Goal: Task Accomplishment & Management: Use online tool/utility

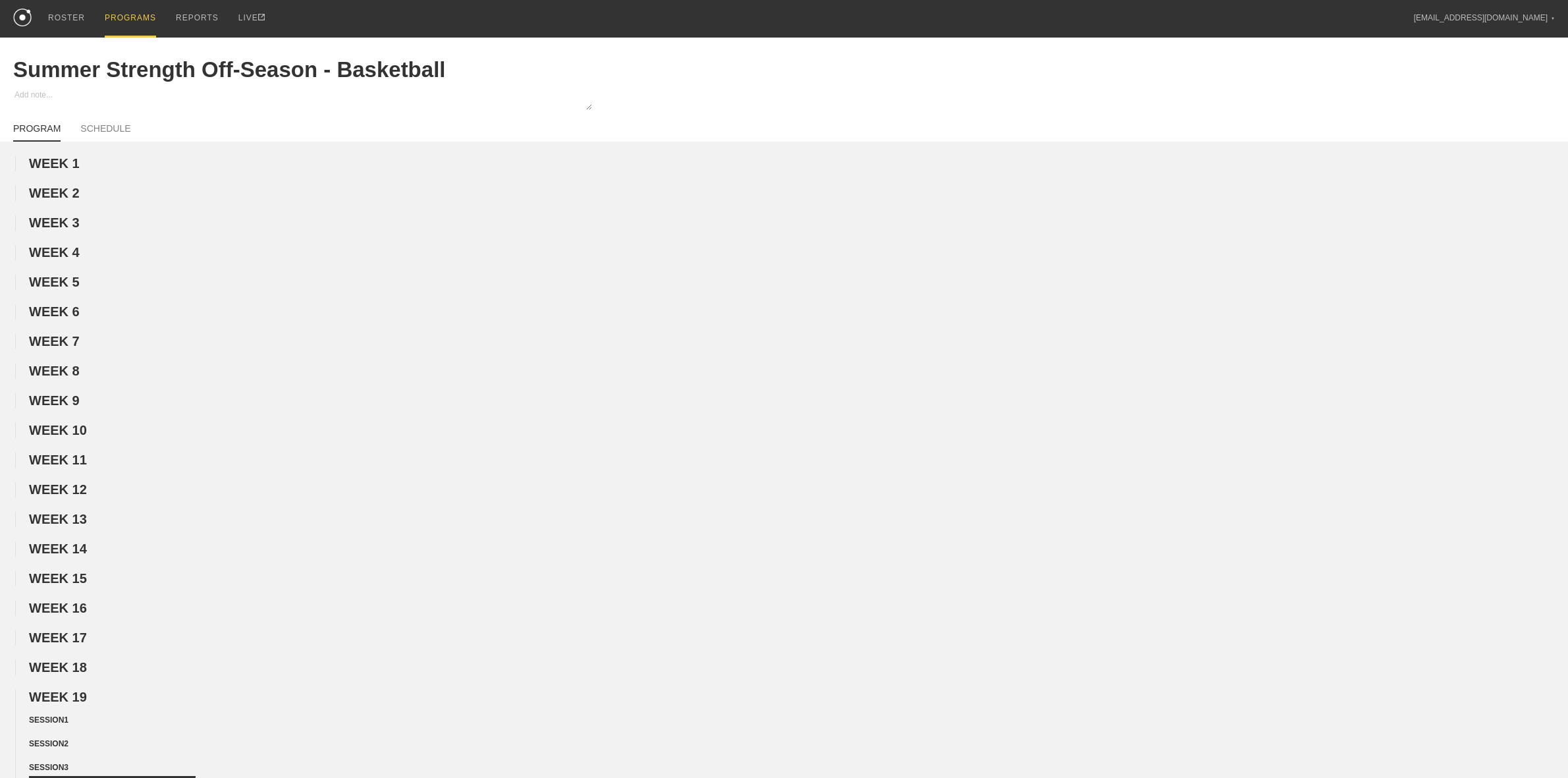
scroll to position [494, 0]
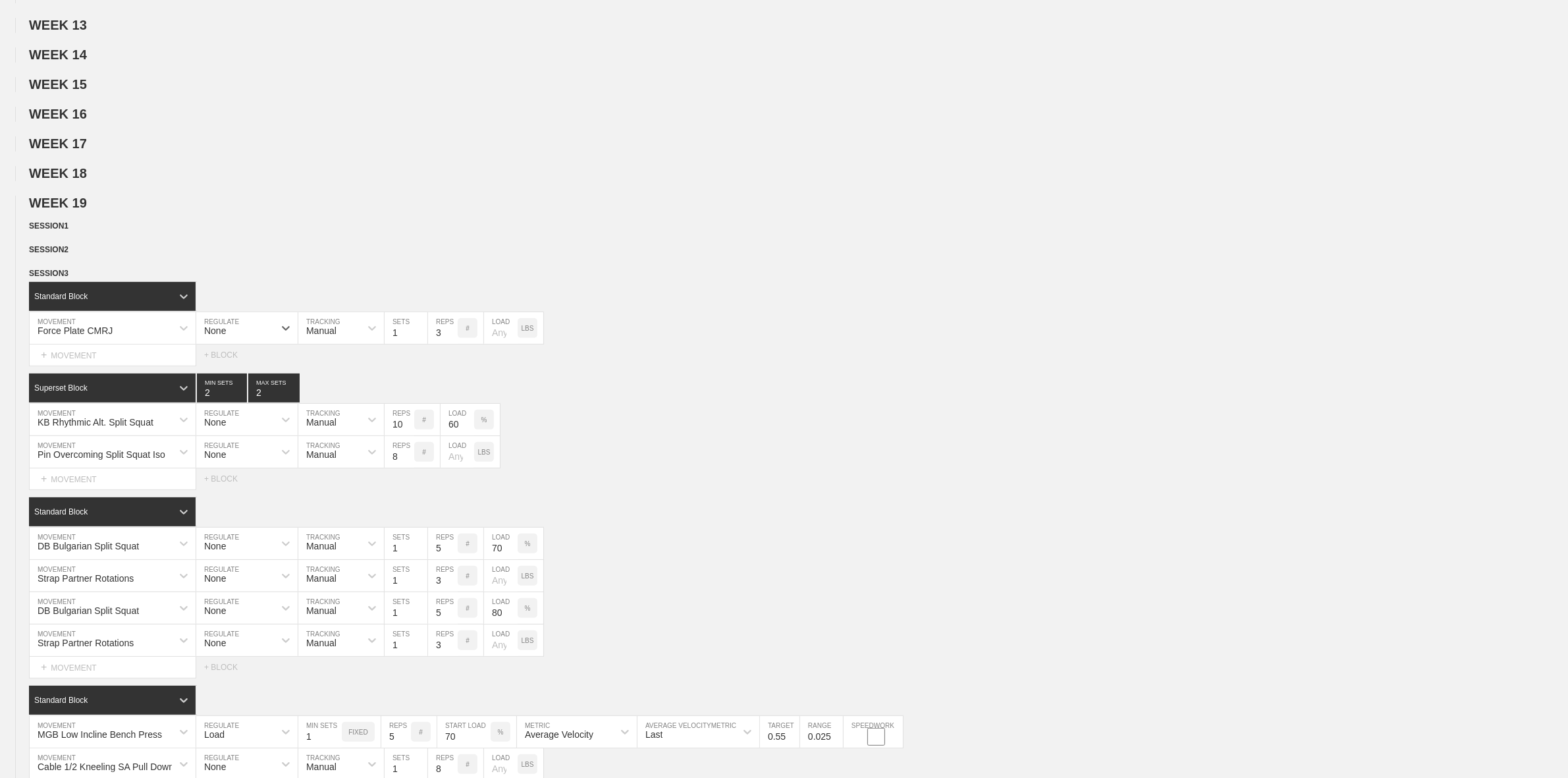
click at [515, 197] on div "WEEK 1 DUPLICATE DELETE WEEK 2 DUPLICATE DELETE WEEK 3 DUPLICATE DELETE WEEK 4 …" at bounding box center [784, 600] width 1568 height 1876
click at [73, 278] on span "SESSION 3" at bounding box center [52, 273] width 48 height 9
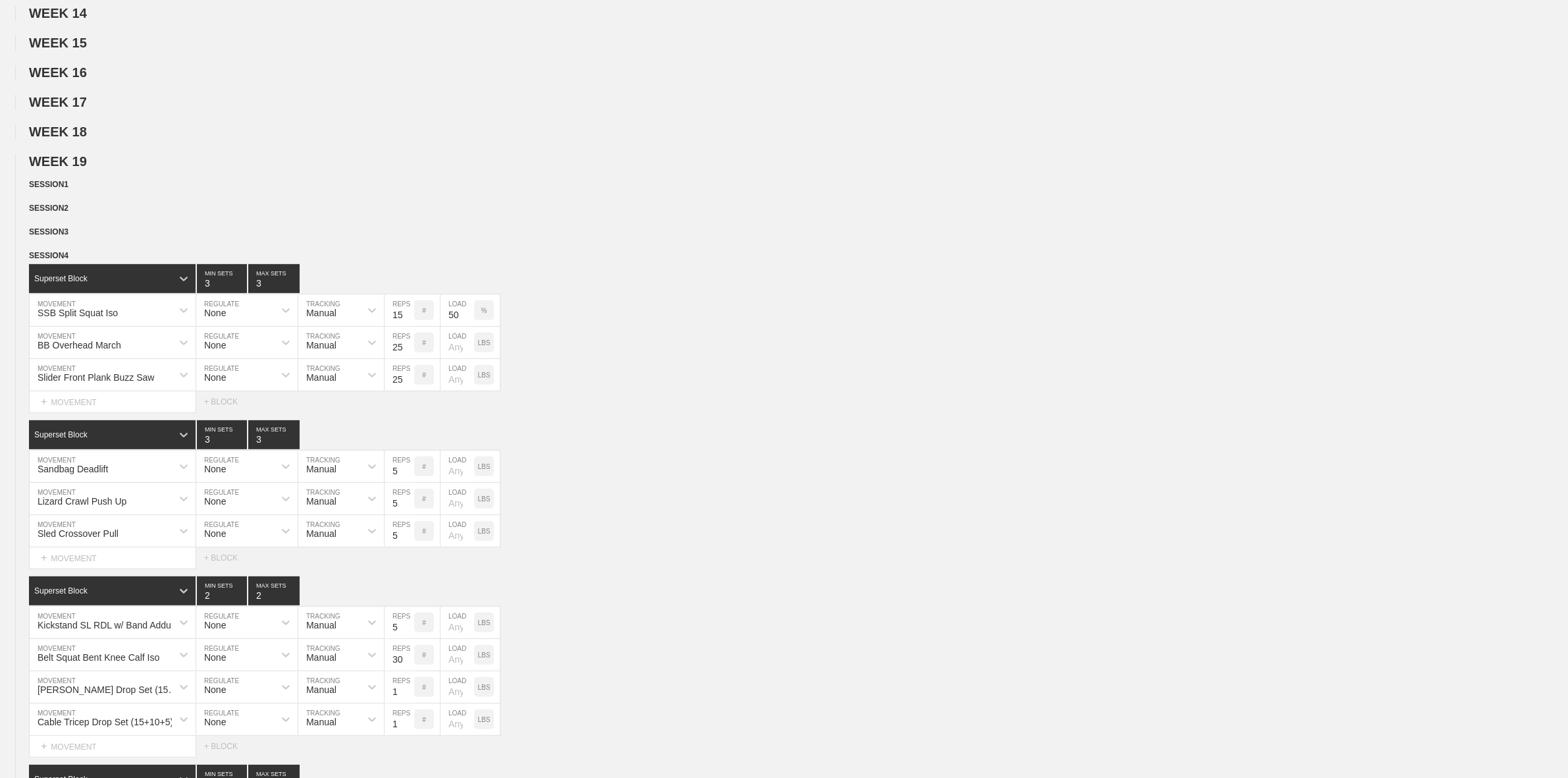
scroll to position [577, 0]
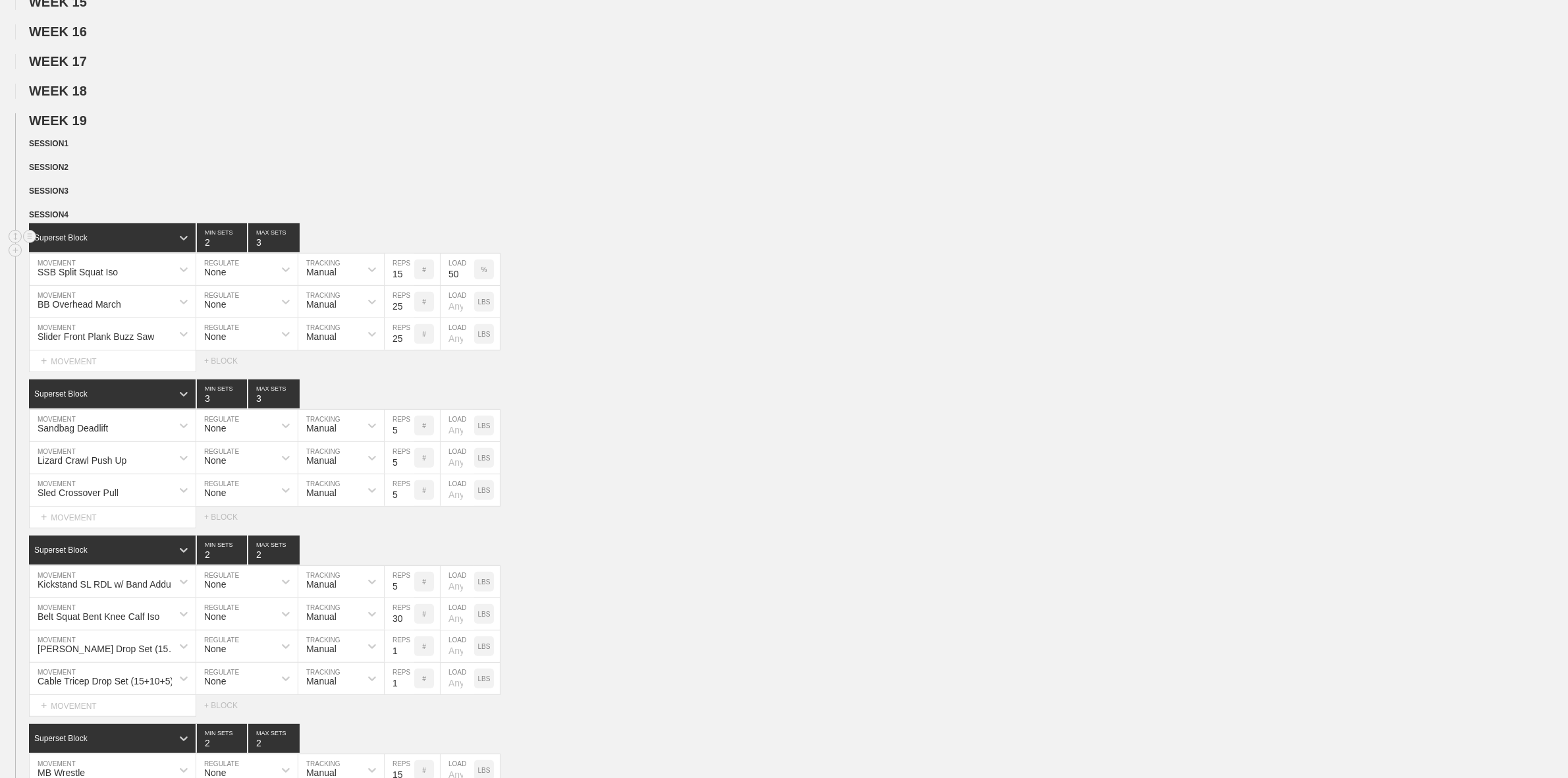
type input "2"
click at [238, 252] on input "2" at bounding box center [222, 237] width 50 height 29
type input "2"
click at [291, 252] on input "2" at bounding box center [274, 237] width 51 height 29
click at [533, 221] on div "SESSION 4" at bounding box center [797, 215] width 1538 height 15
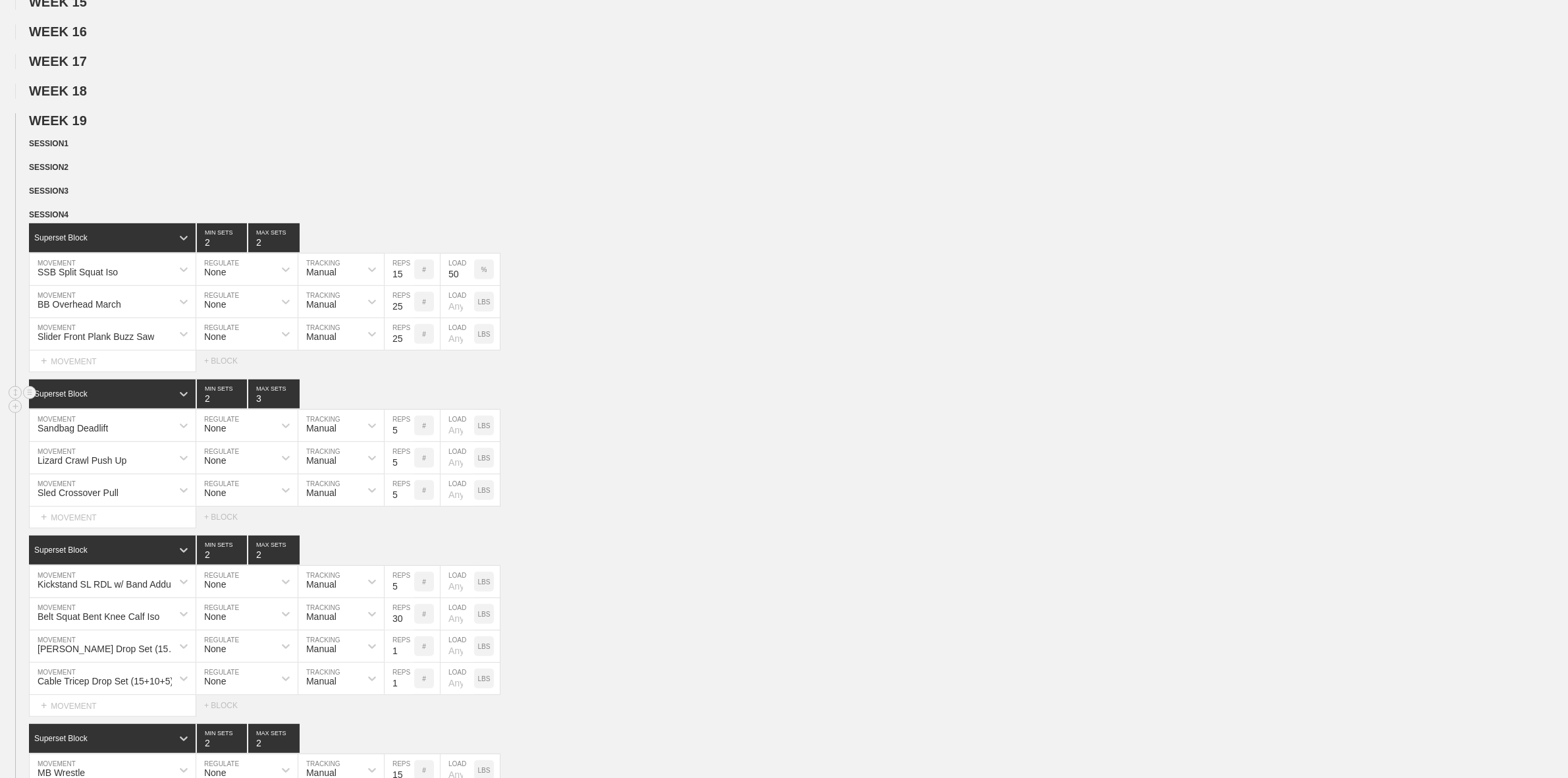
type input "2"
click at [238, 408] on input "2" at bounding box center [222, 393] width 50 height 29
type input "2"
click at [291, 408] on input "2" at bounding box center [274, 393] width 51 height 29
click at [584, 408] on div "Superset Block 2 MIN SETS 2 MAX SETS" at bounding box center [797, 393] width 1538 height 29
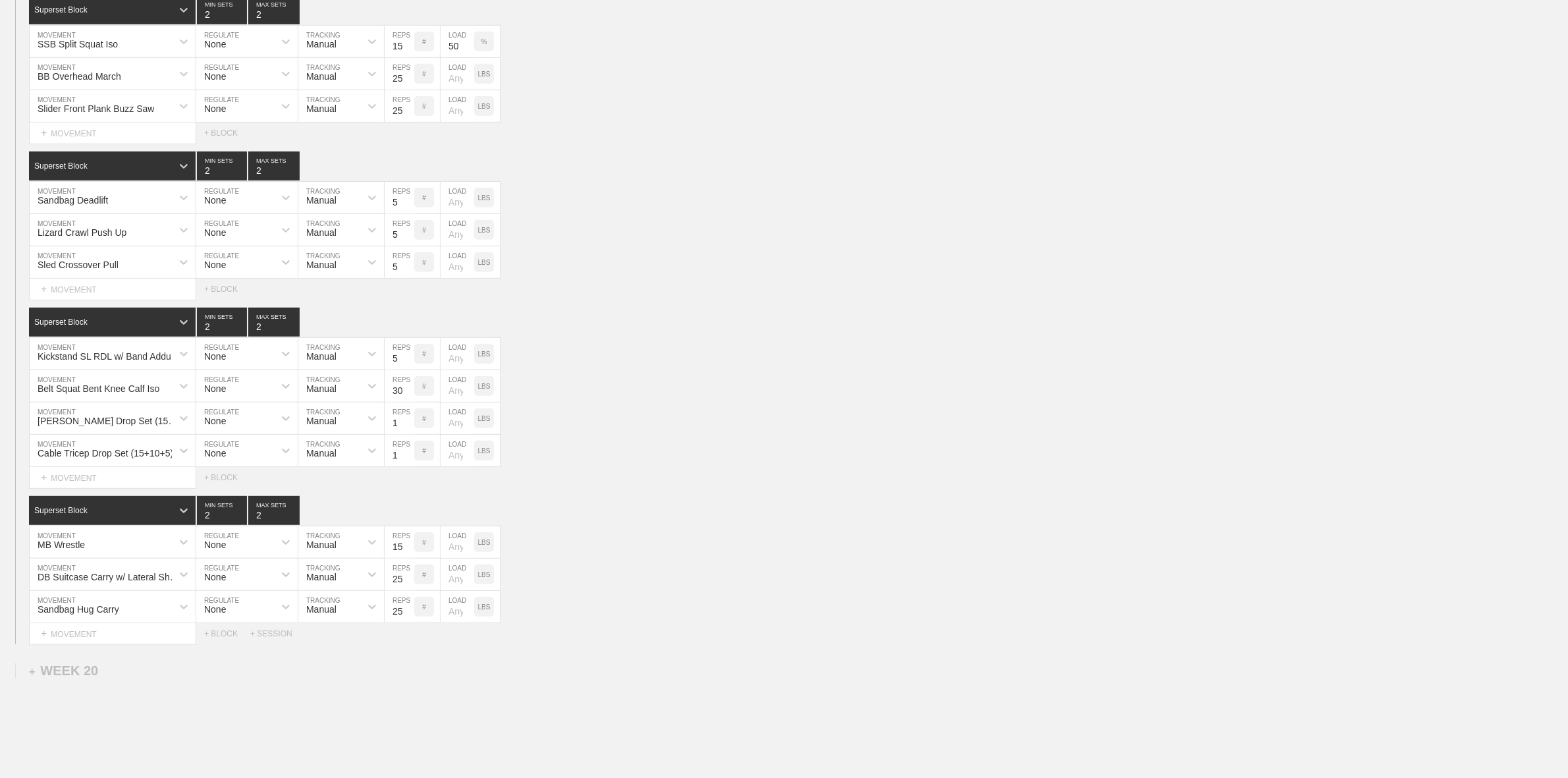
scroll to position [823, 0]
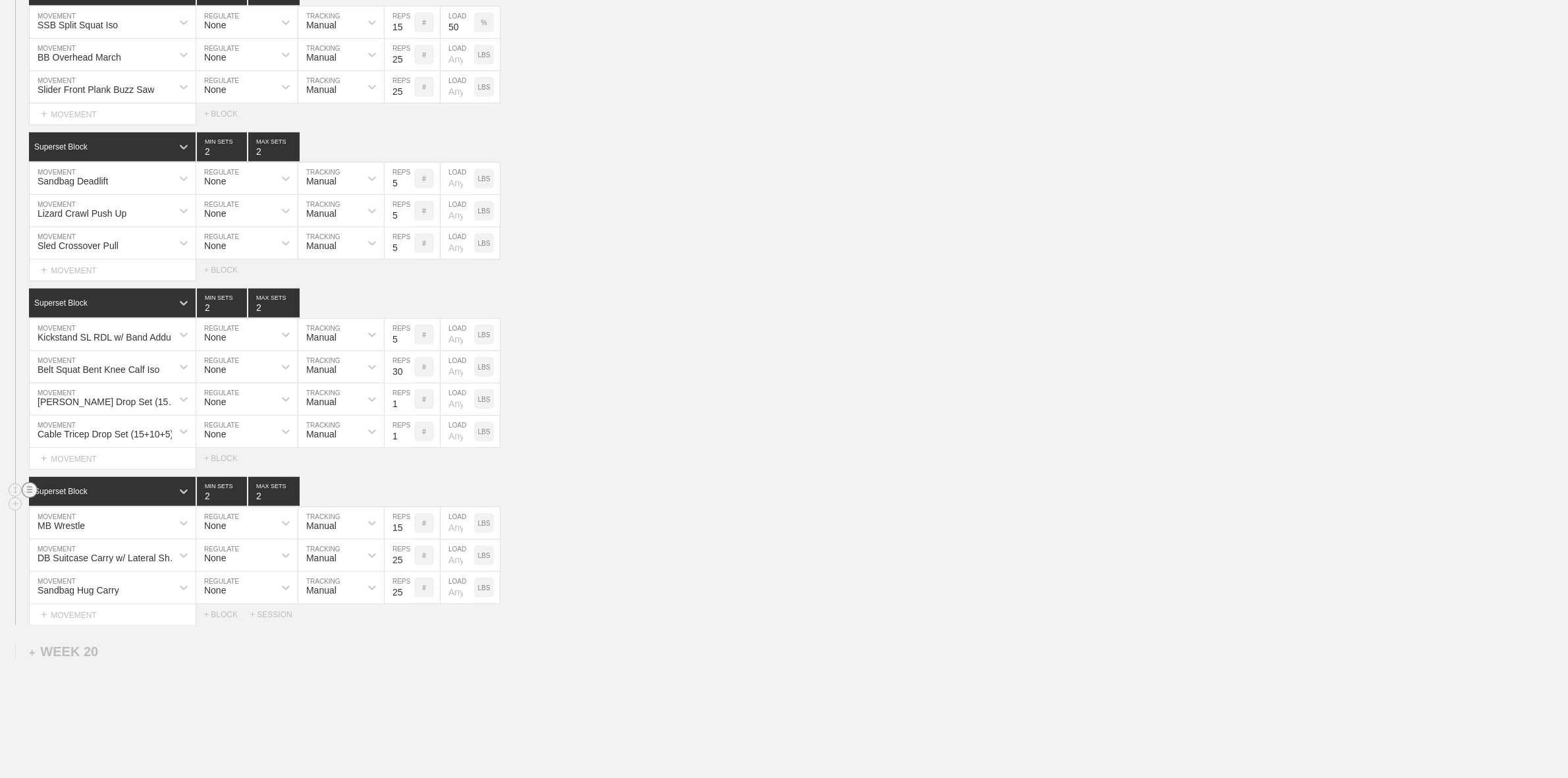
click at [27, 498] on circle at bounding box center [30, 490] width 15 height 15
click at [594, 569] on div "DB Suitcase Carry w/ Lateral Shoulder Iso MOVEMENT None REGULATE Manual TRACKIN…" at bounding box center [784, 555] width 1568 height 33
click at [185, 706] on div "WEEK 1 DUPLICATE DELETE WEEK 2 DUPLICATE DELETE WEEK 3 DUPLICATE DELETE WEEK 4 …" at bounding box center [784, 88] width 1568 height 1539
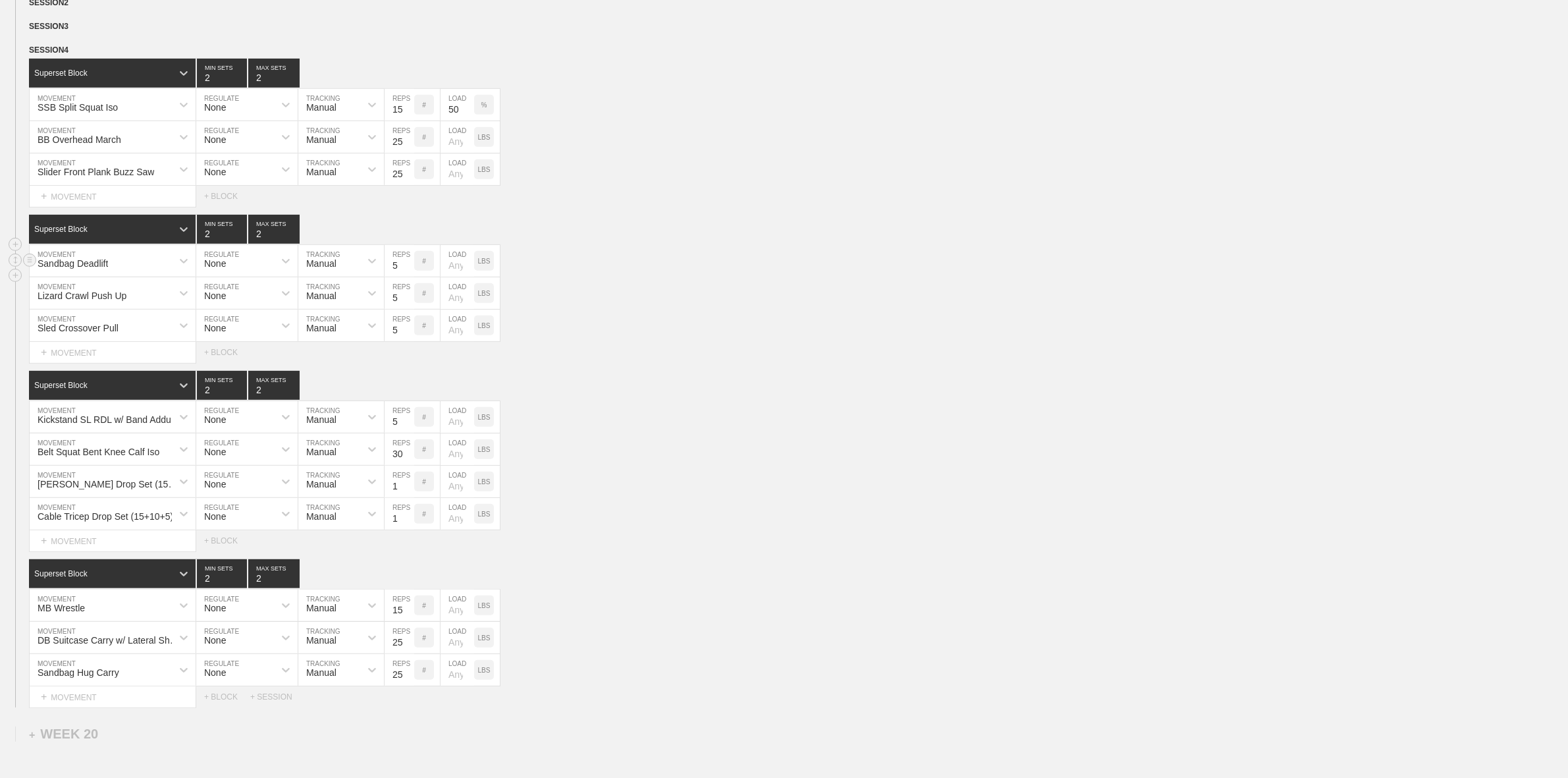
scroll to position [659, 0]
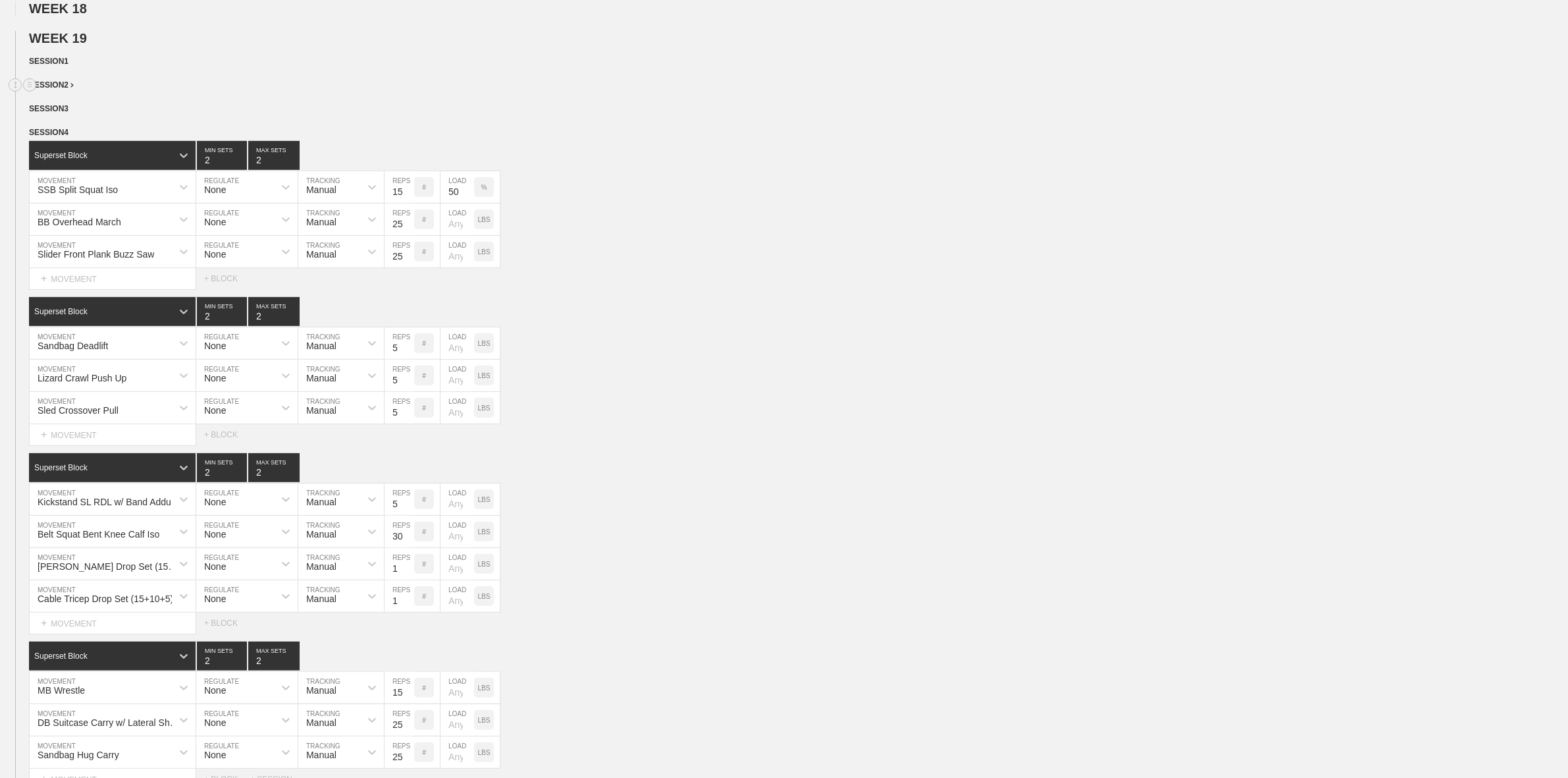
click at [213, 91] on div "SESSION 2" at bounding box center [797, 86] width 1538 height 15
click at [84, 45] on span "WEEK 19" at bounding box center [63, 37] width 69 height 15
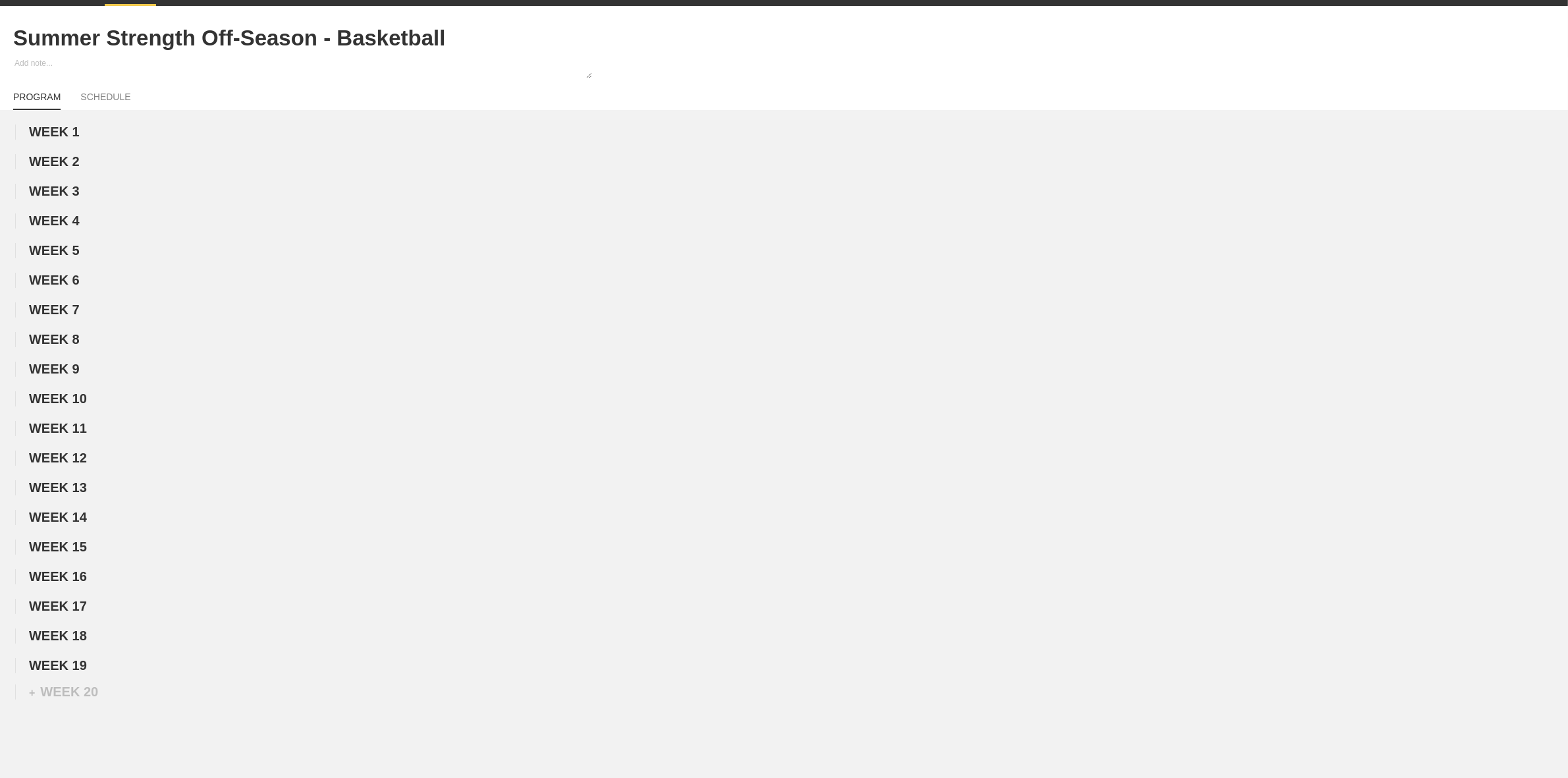
scroll to position [0, 0]
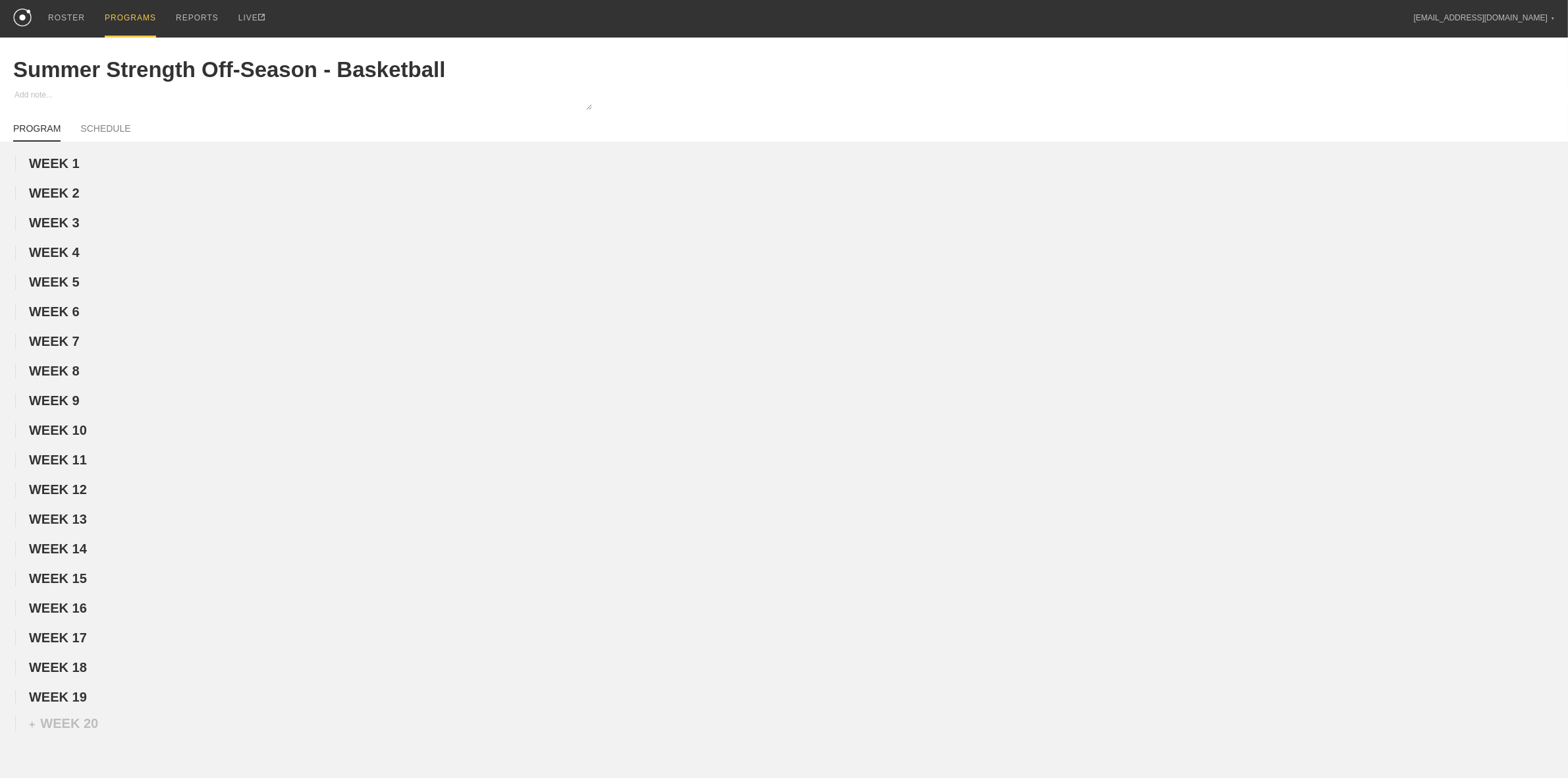
click at [132, 15] on div "PROGRAMS" at bounding box center [130, 19] width 51 height 37
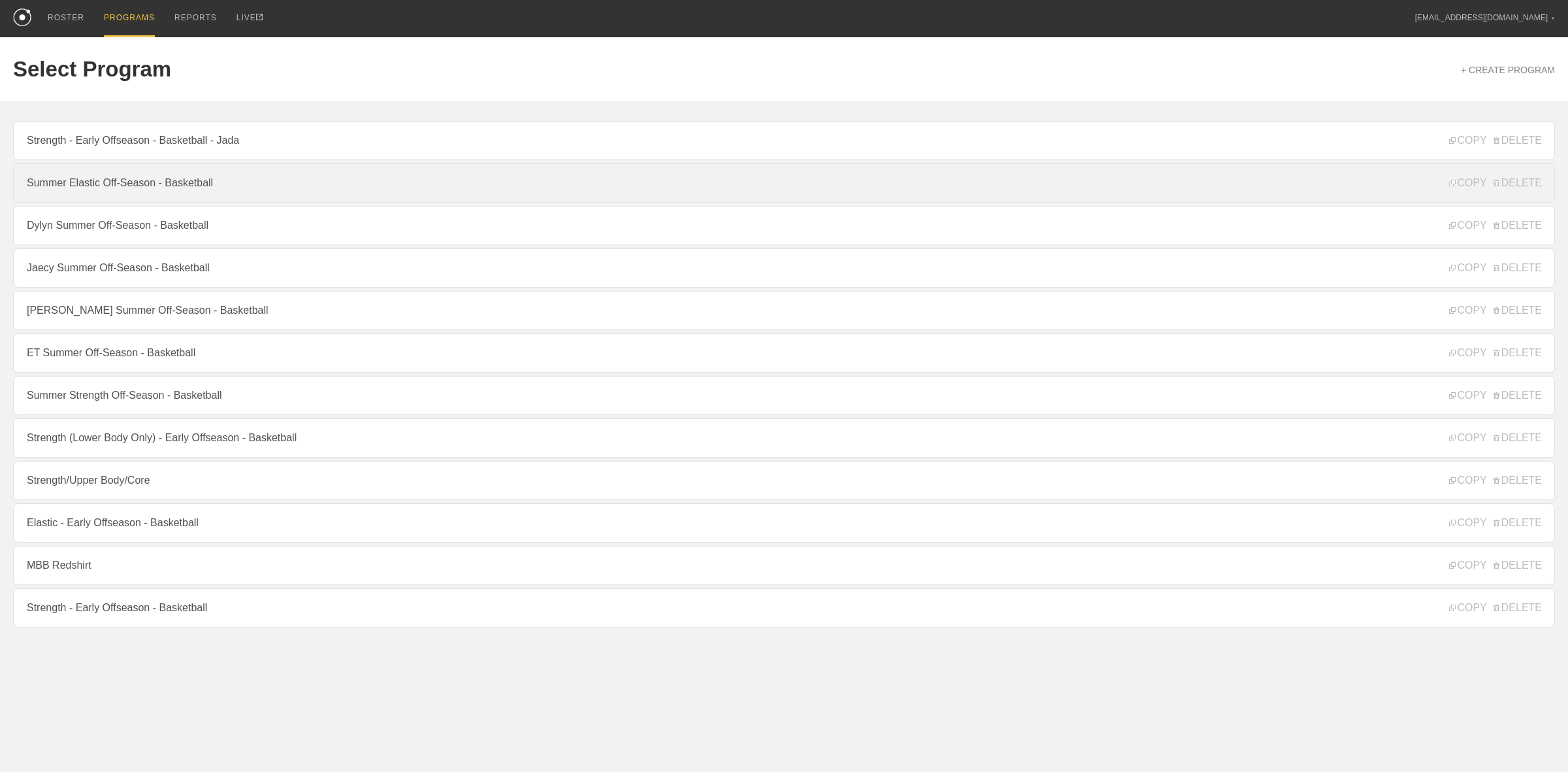
click at [181, 185] on link "Summer Elastic Off-Season - Basketball" at bounding box center [784, 183] width 1543 height 39
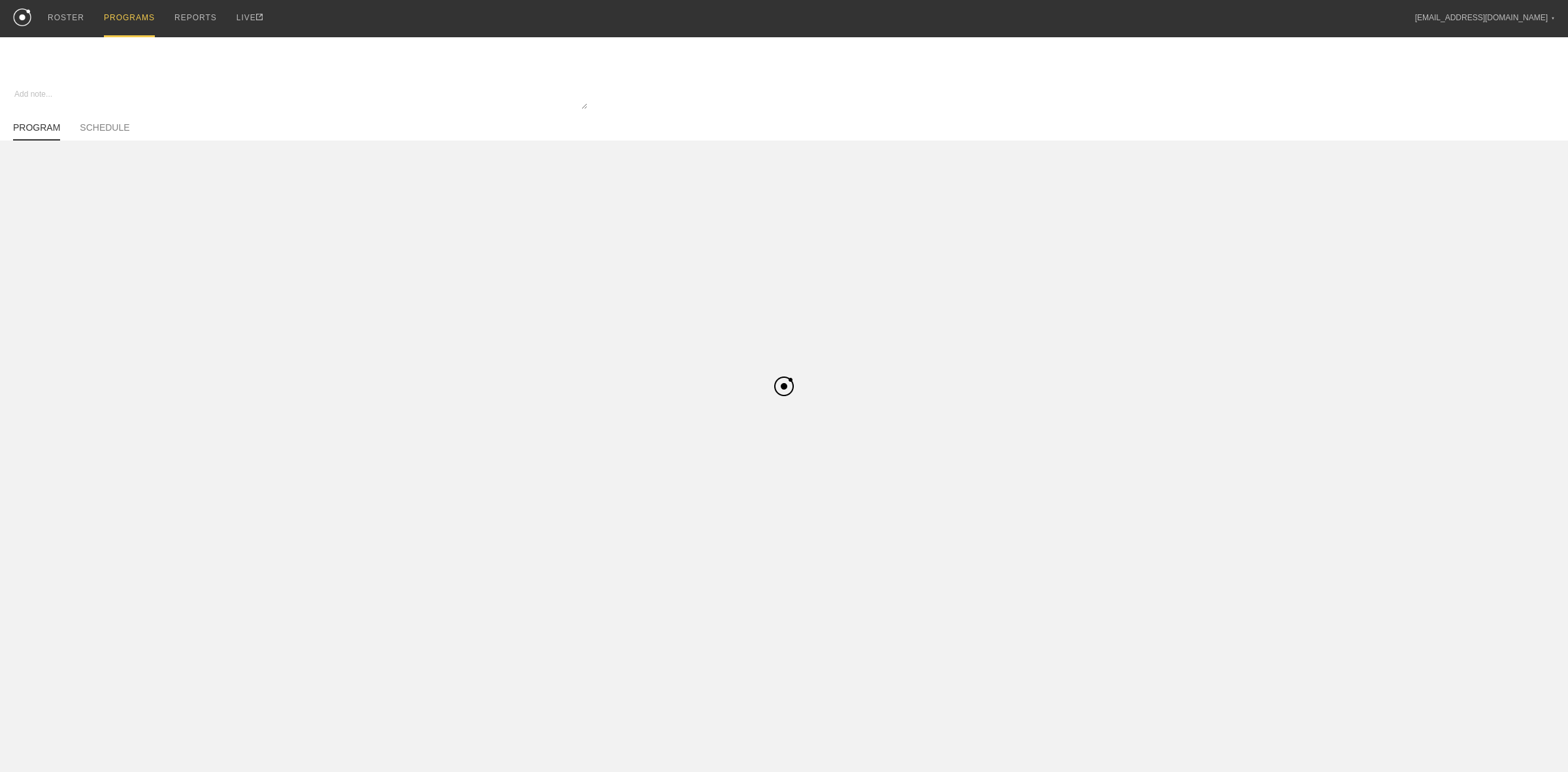
type textarea "x"
type input "Summer Elastic Off-Season - Basketball"
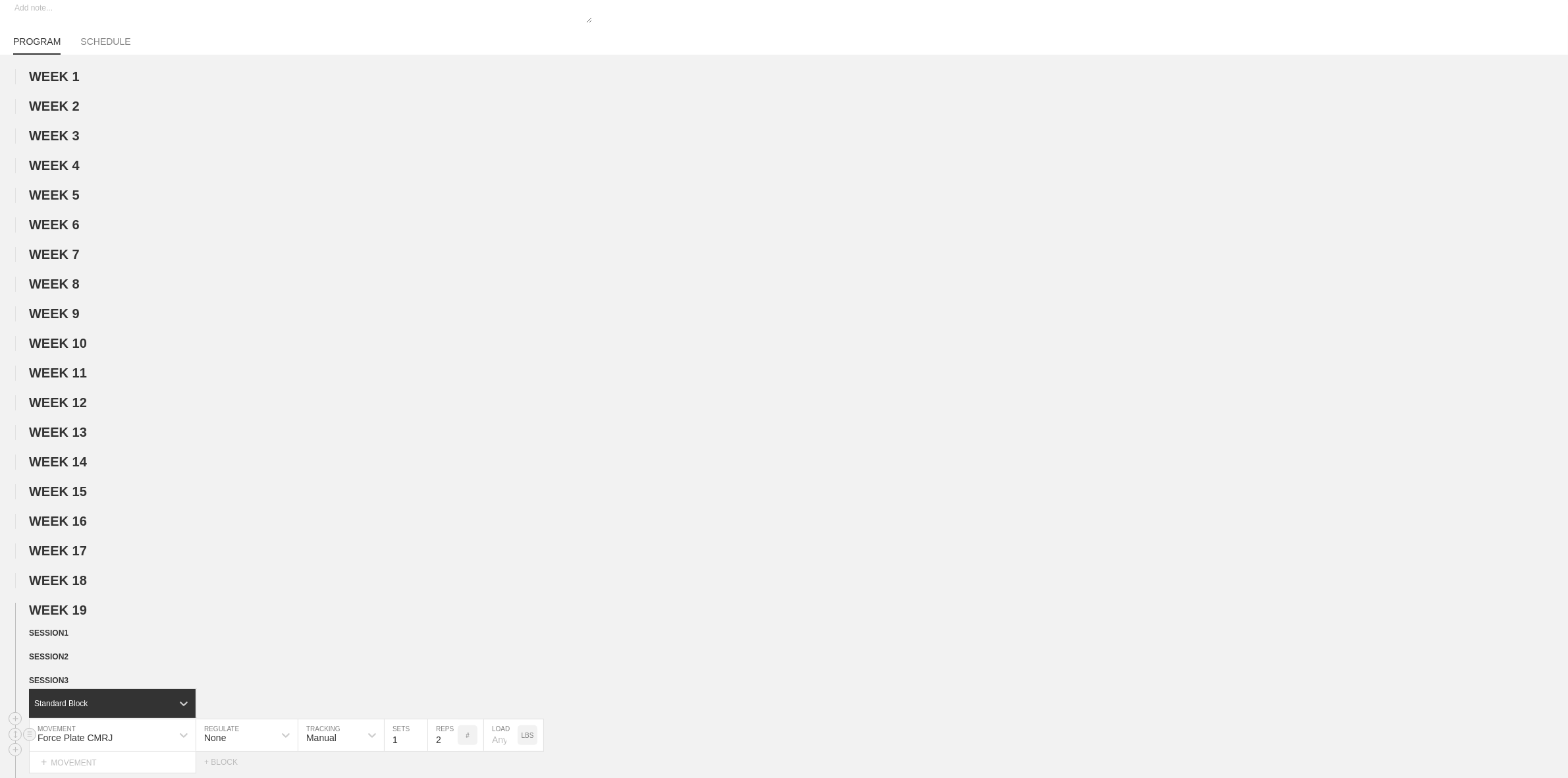
scroll to position [577, 0]
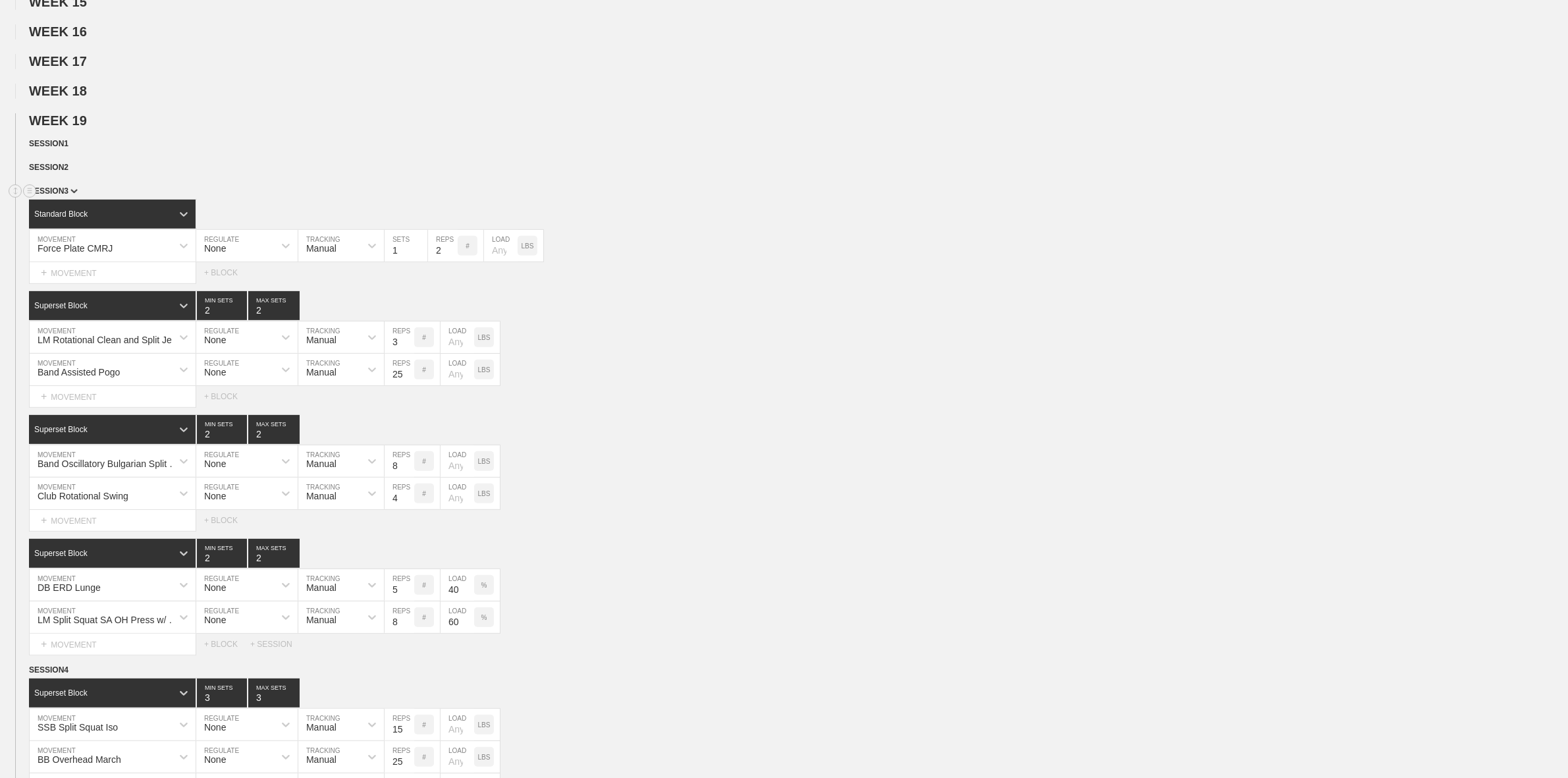
click at [70, 193] on img at bounding box center [73, 191] width 7 height 5
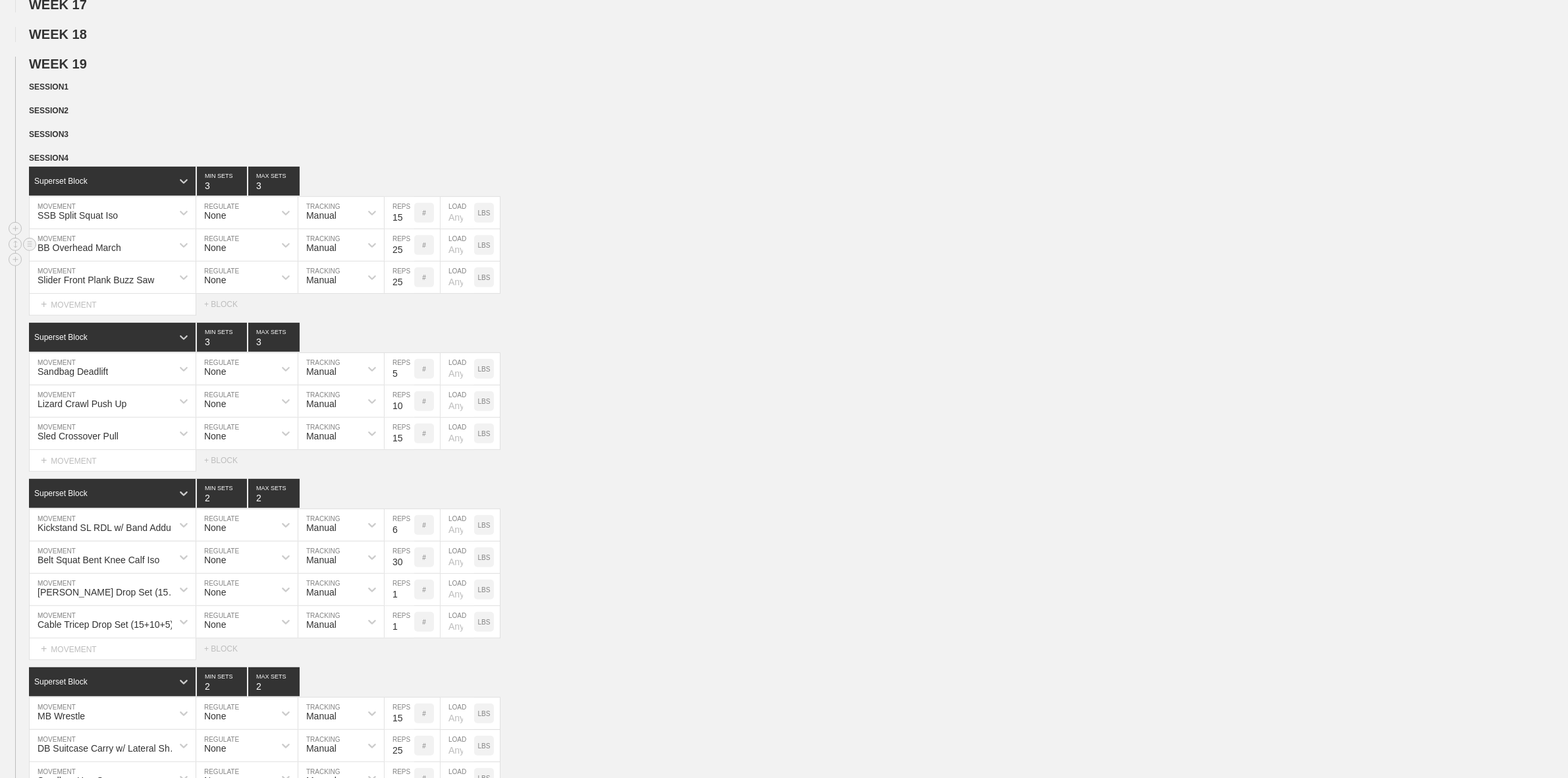
scroll to position [659, 0]
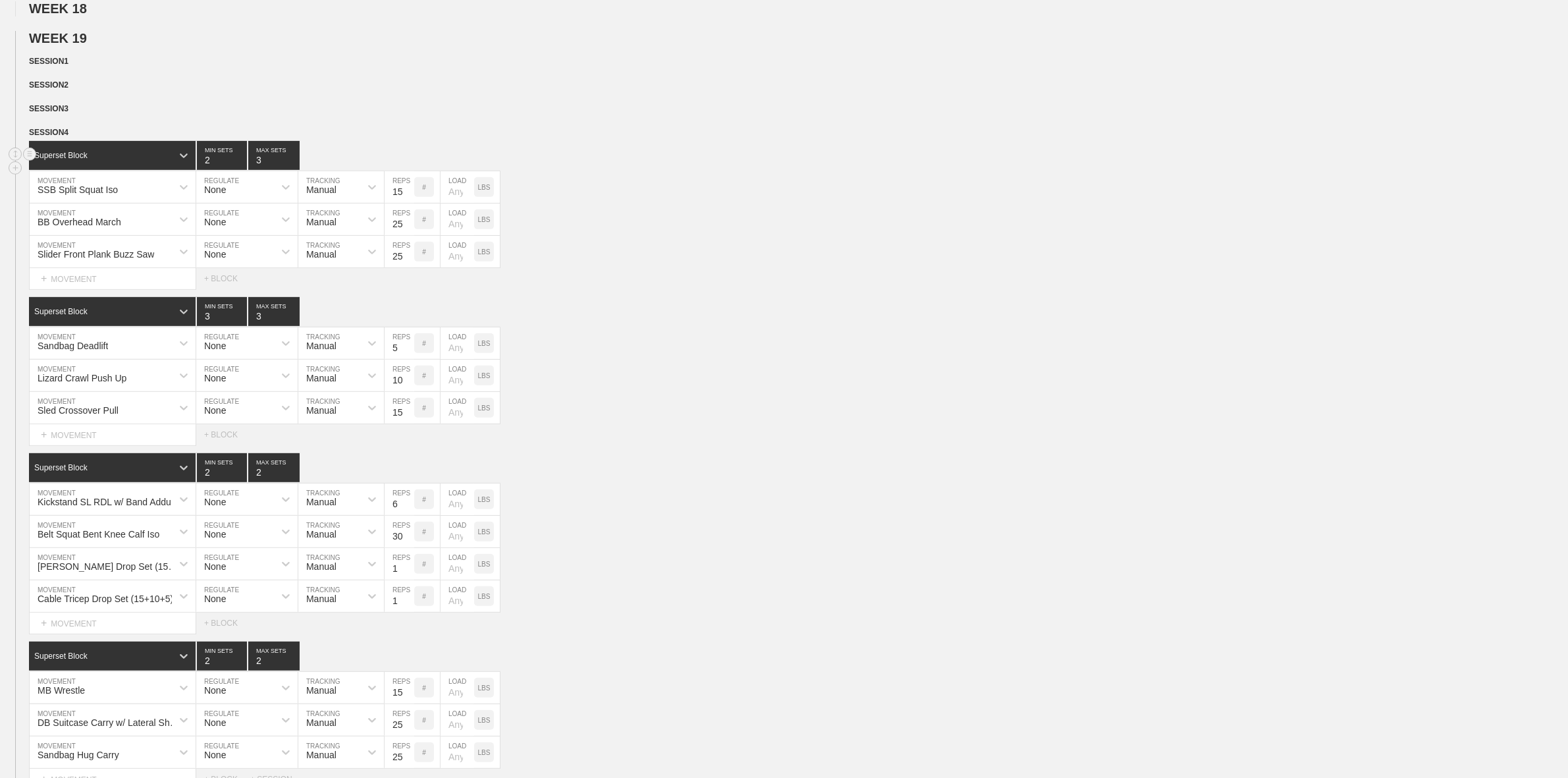
type input "2"
click at [239, 170] on input "2" at bounding box center [222, 155] width 50 height 29
type input "2"
click at [291, 170] on input "2" at bounding box center [274, 155] width 51 height 29
type input "2"
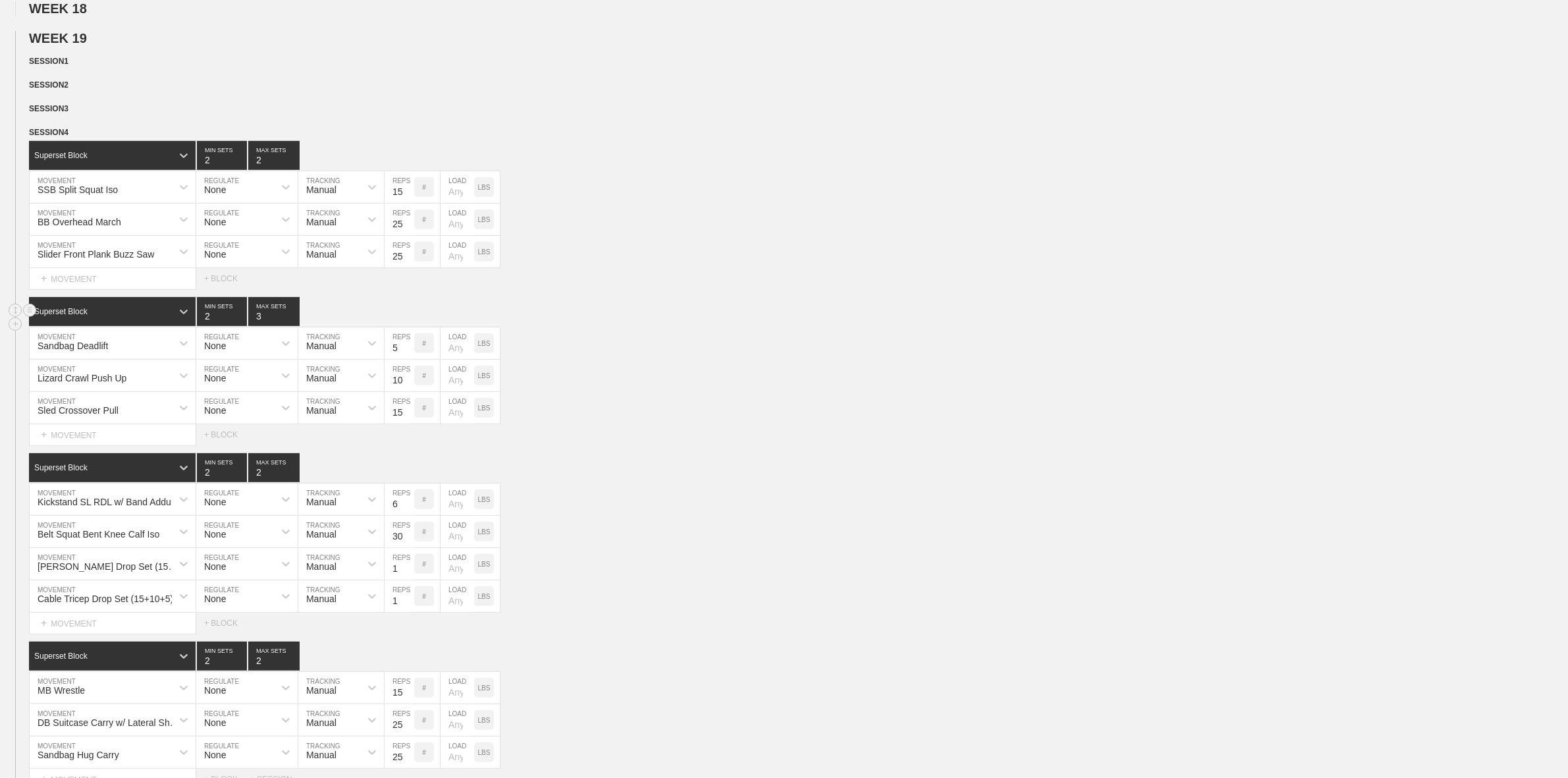
click at [238, 326] on input "2" at bounding box center [222, 311] width 50 height 29
type input "2"
click at [294, 326] on input "2" at bounding box center [274, 311] width 51 height 29
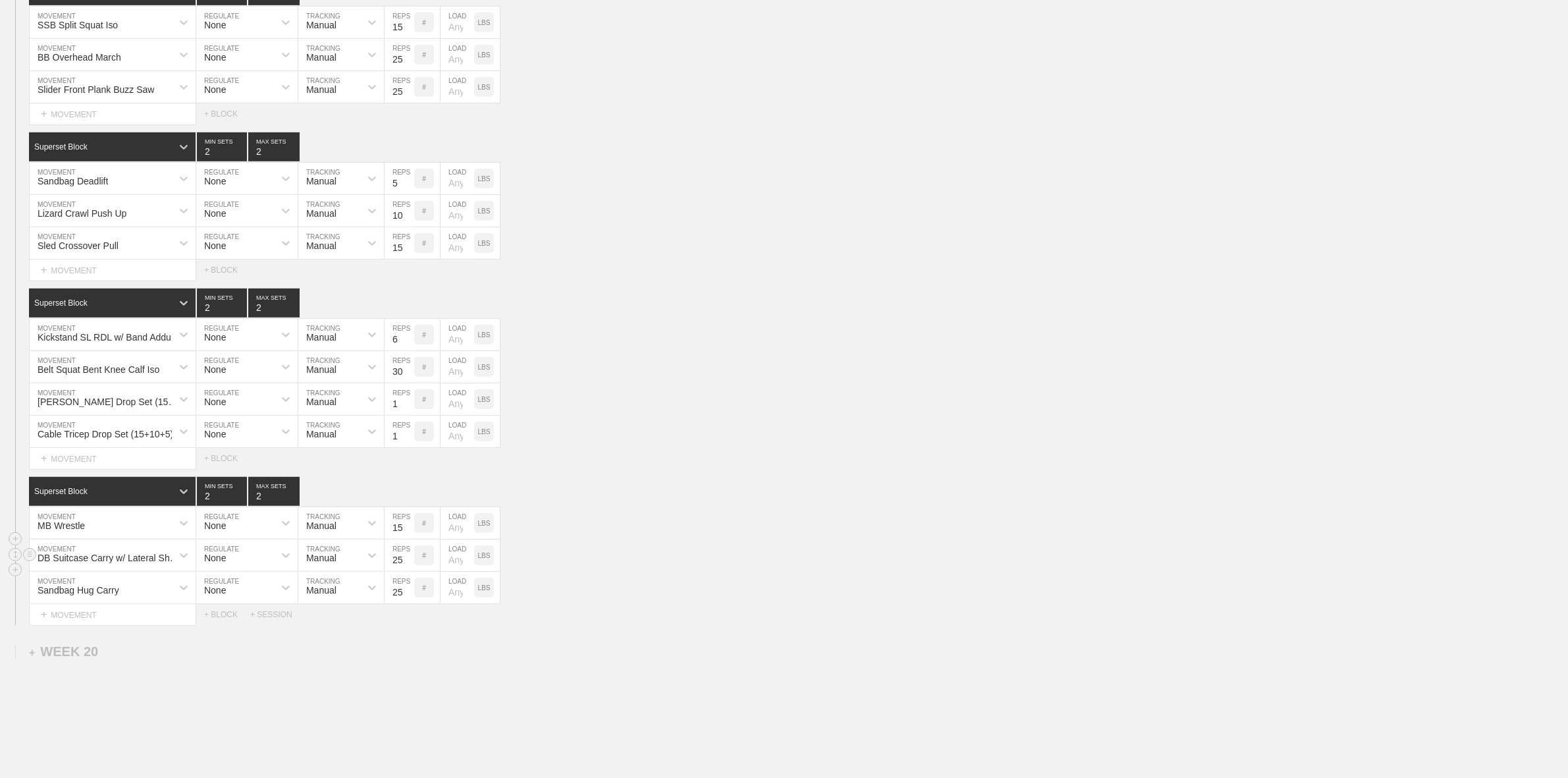
scroll to position [742, 0]
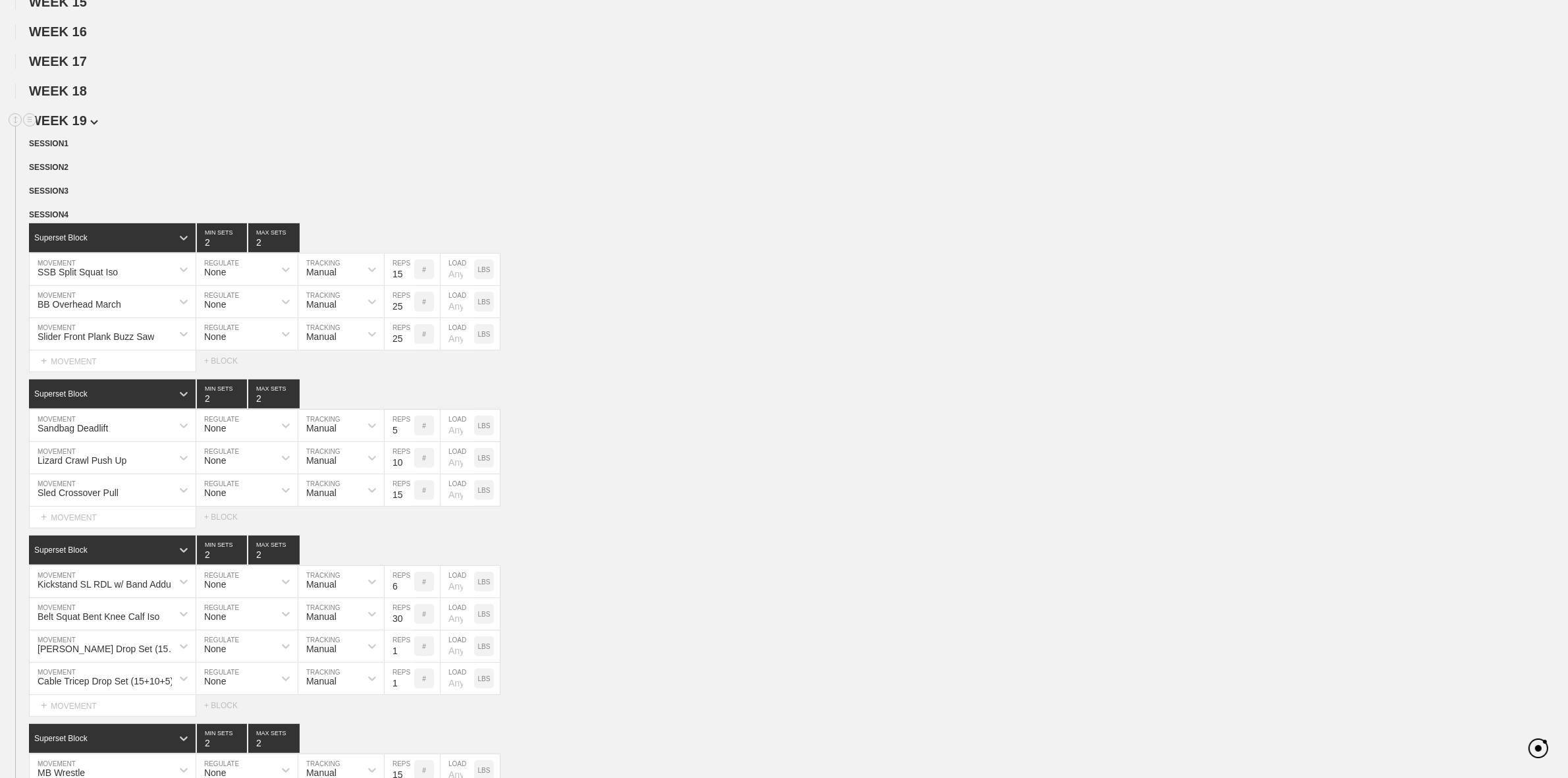
click at [77, 128] on span "WEEK 19" at bounding box center [63, 120] width 69 height 15
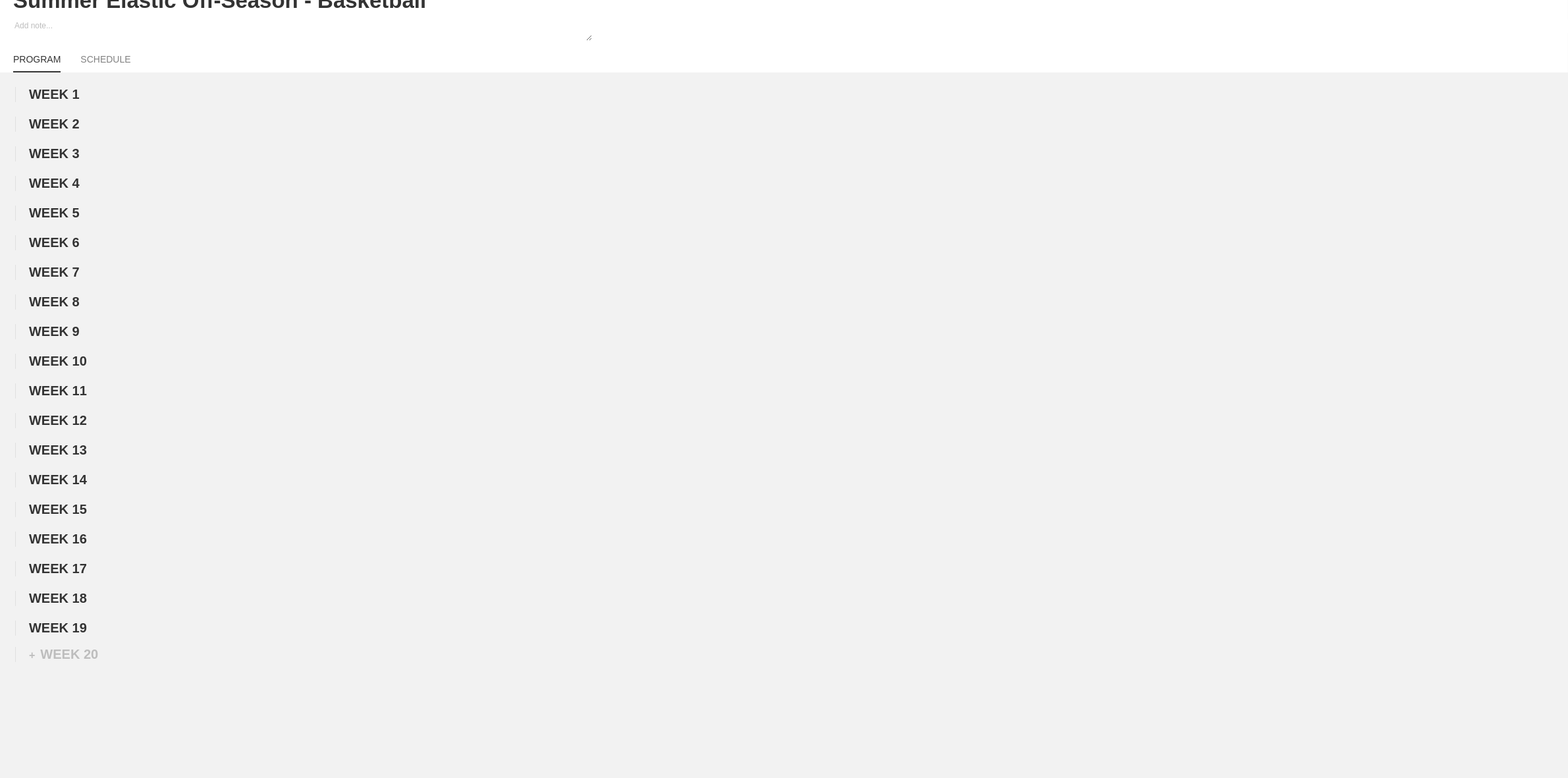
scroll to position [0, 0]
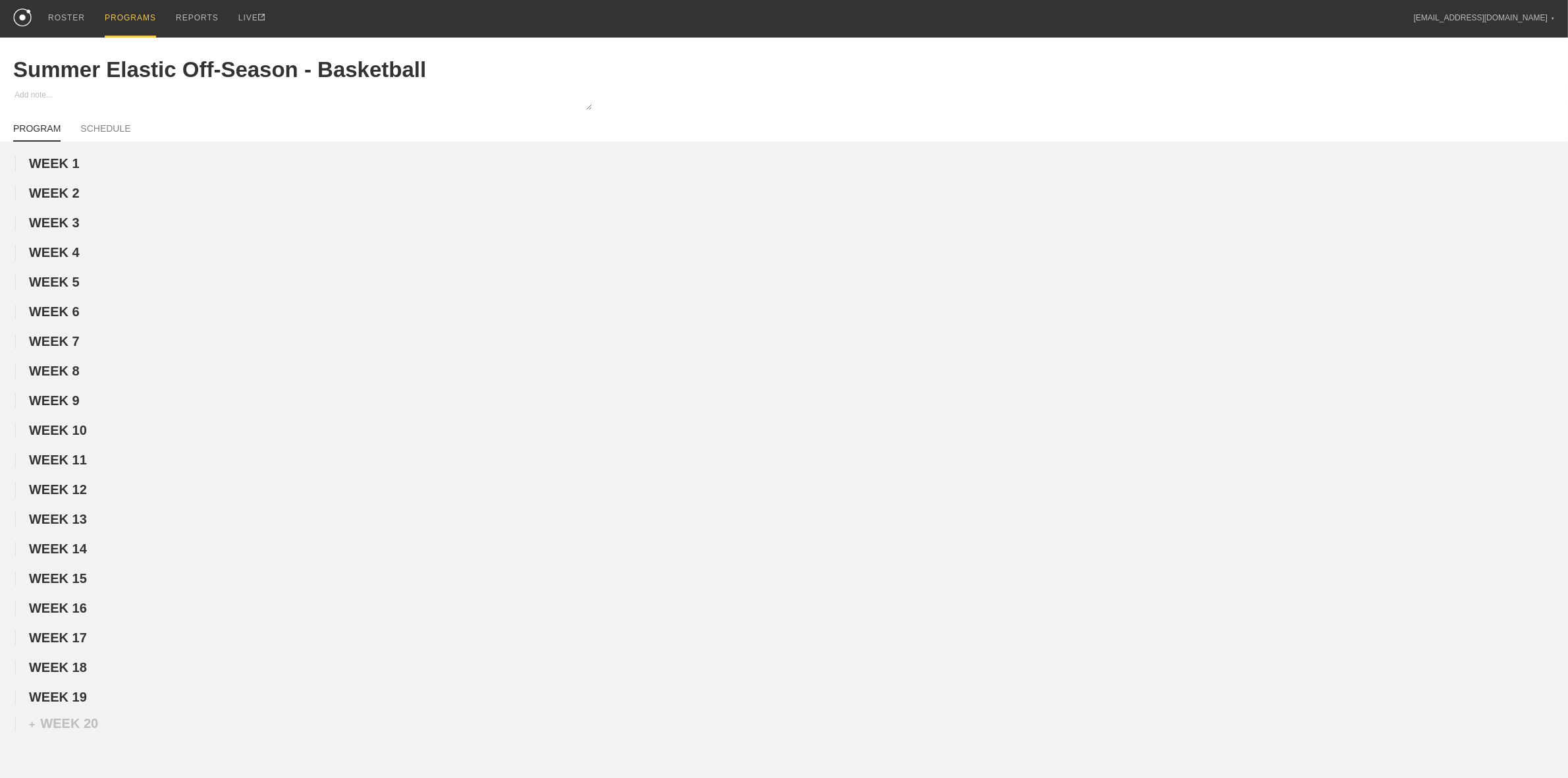
click at [135, 15] on div "PROGRAMS" at bounding box center [130, 19] width 51 height 37
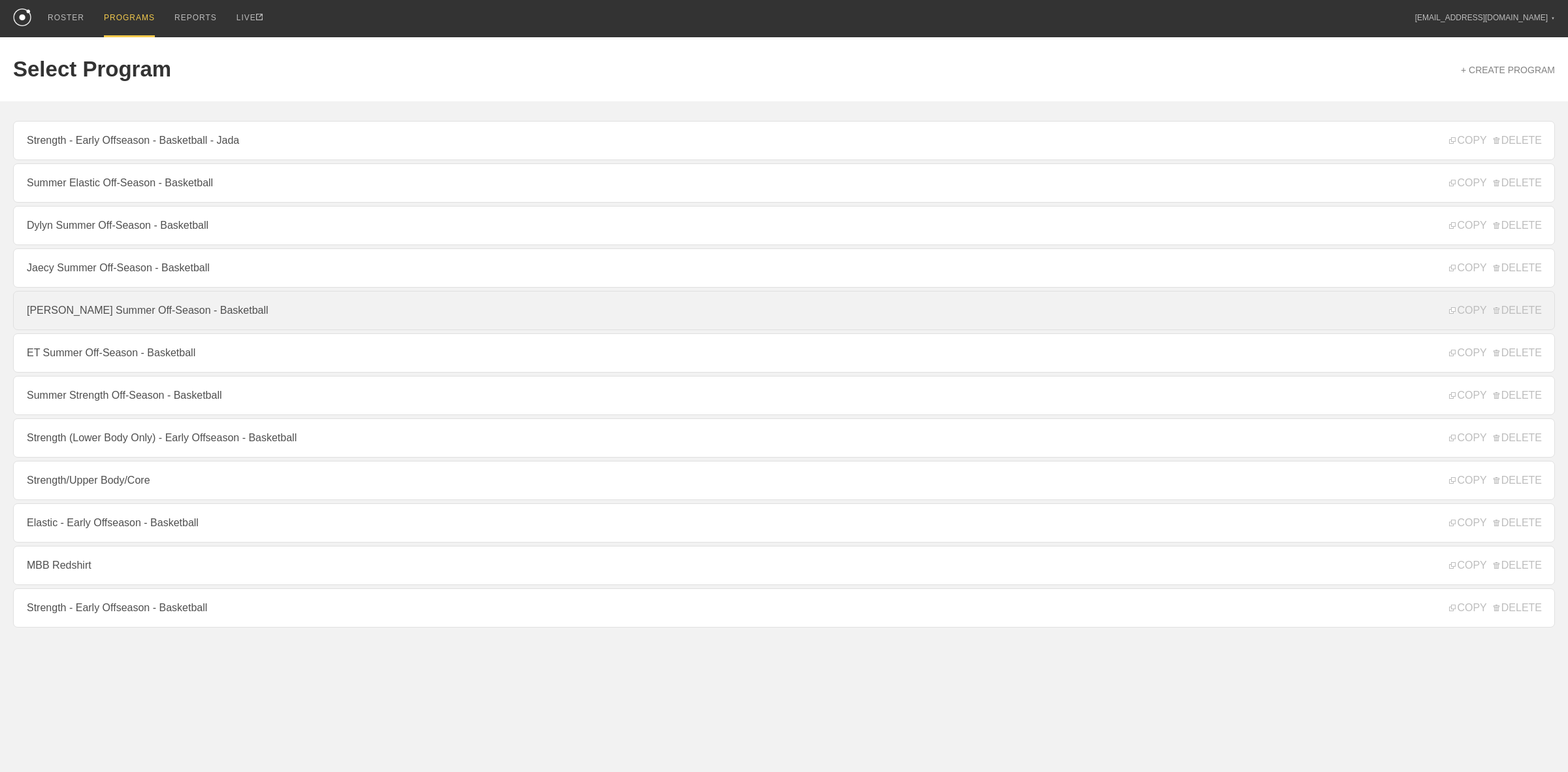
click at [109, 318] on link "[PERSON_NAME] Summer Off-Season - Basketball" at bounding box center [784, 310] width 1543 height 39
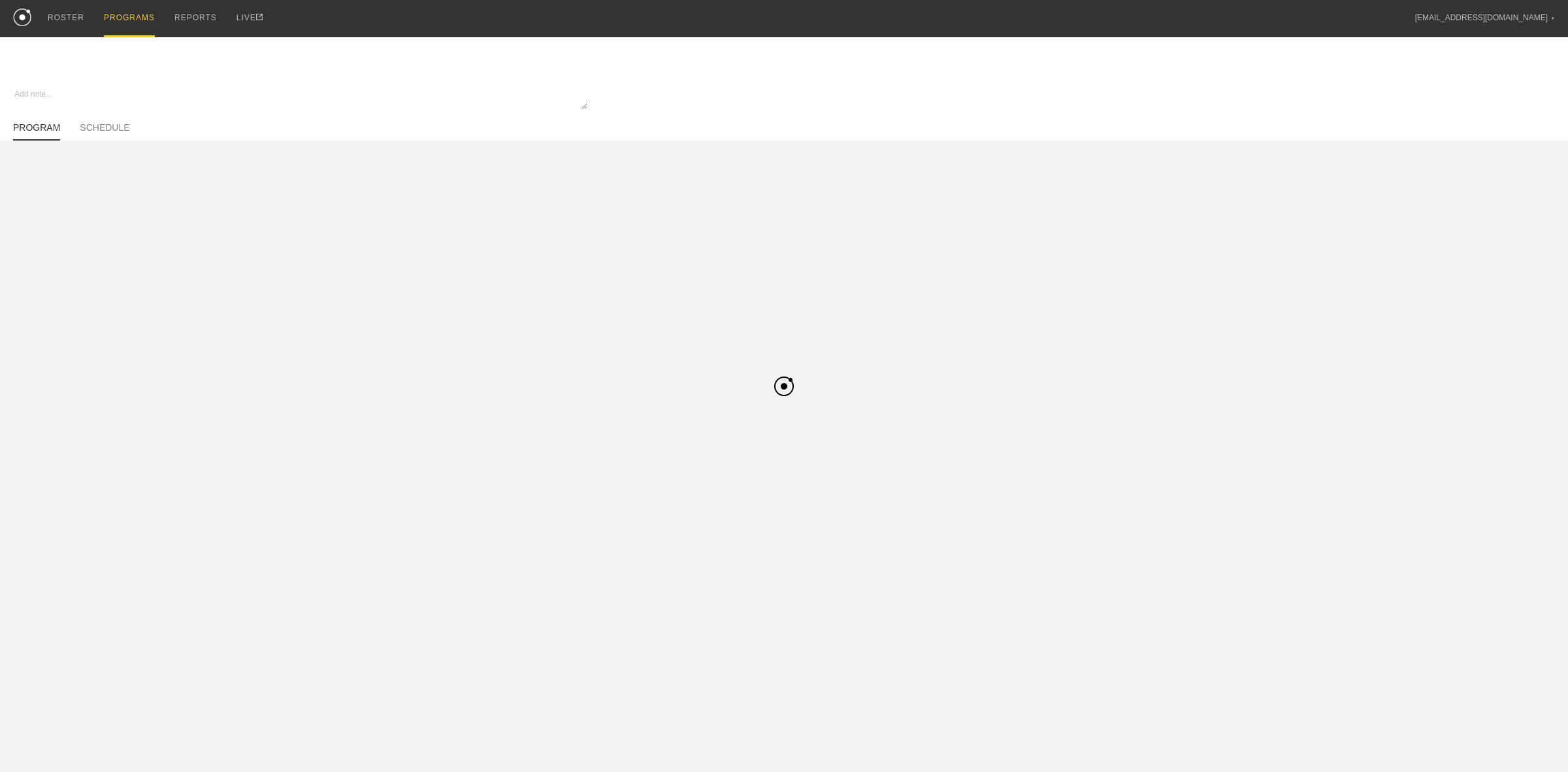
type textarea "x"
type input "[PERSON_NAME] Summer Off-Season - Basketball"
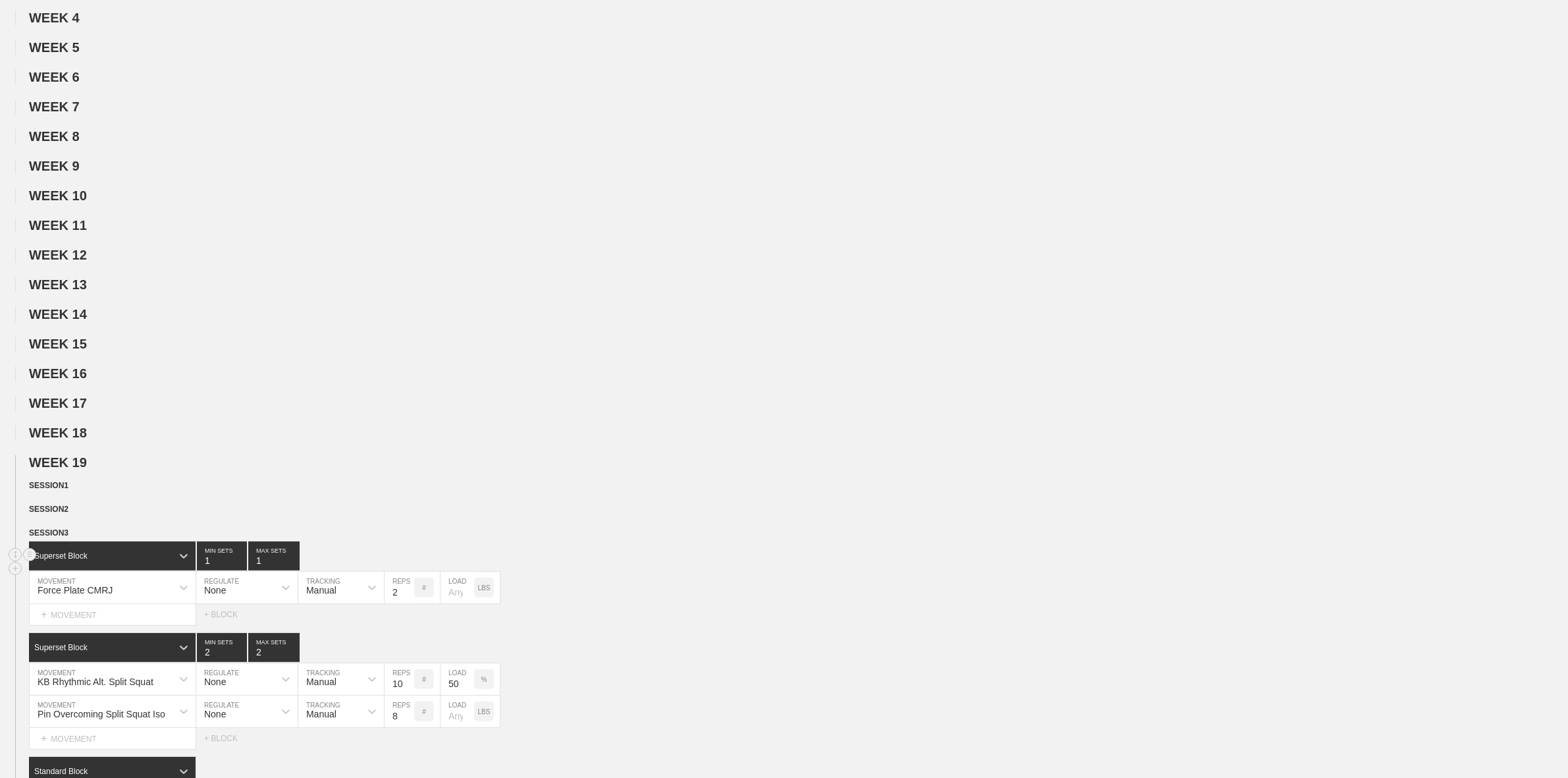
scroll to position [494, 0]
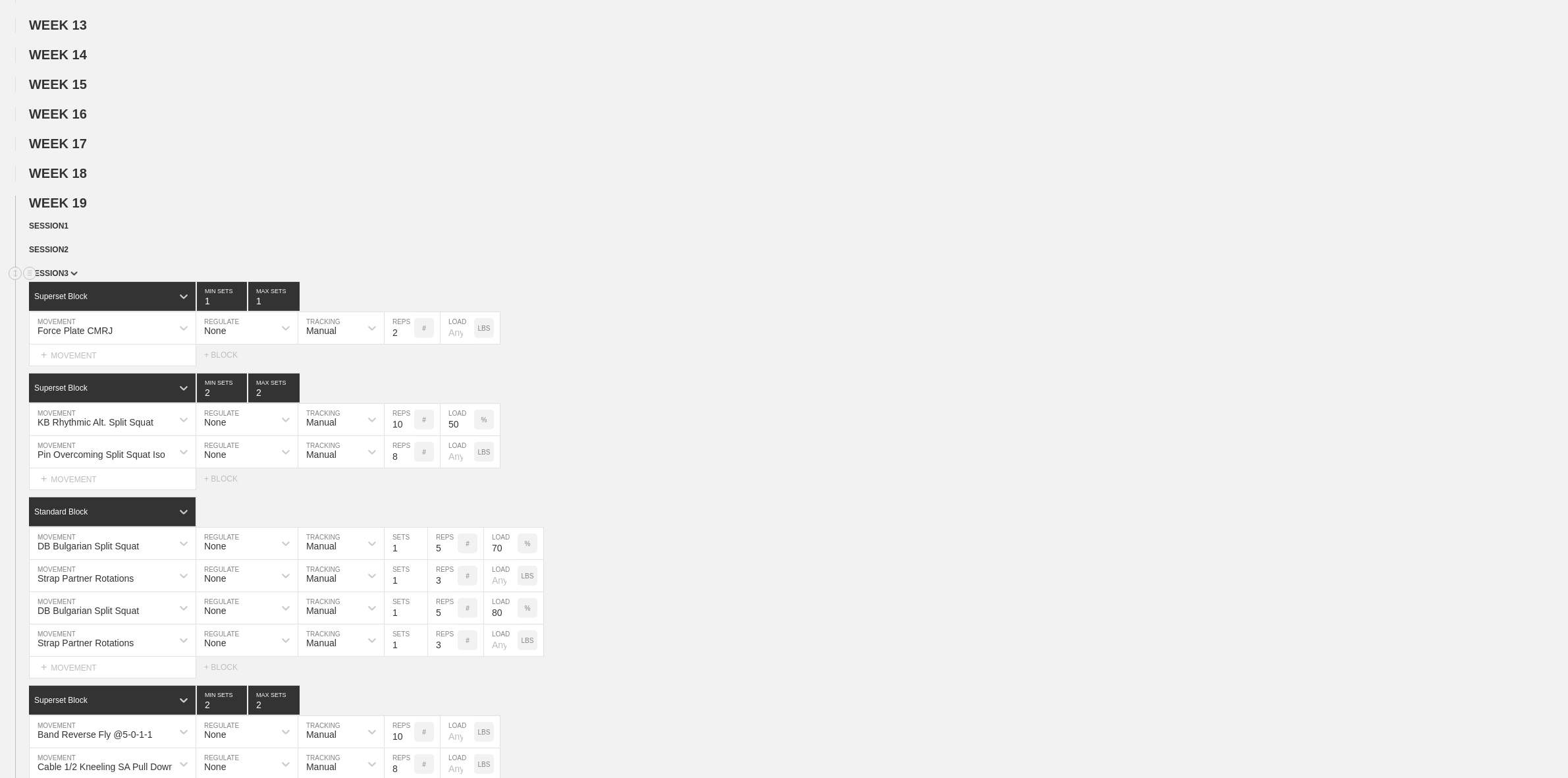
click at [70, 278] on span "SESSION 3" at bounding box center [52, 273] width 48 height 9
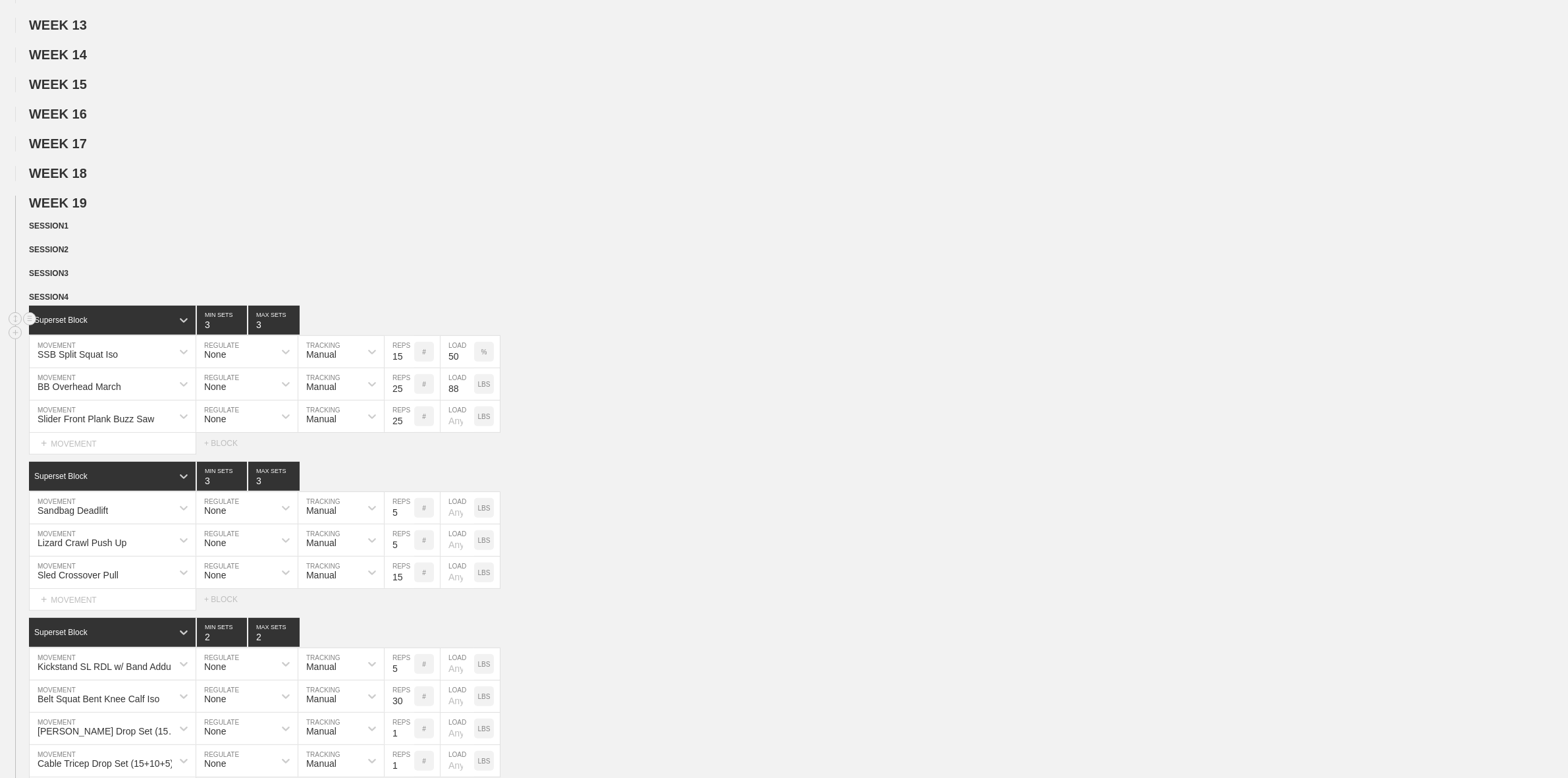
scroll to position [577, 0]
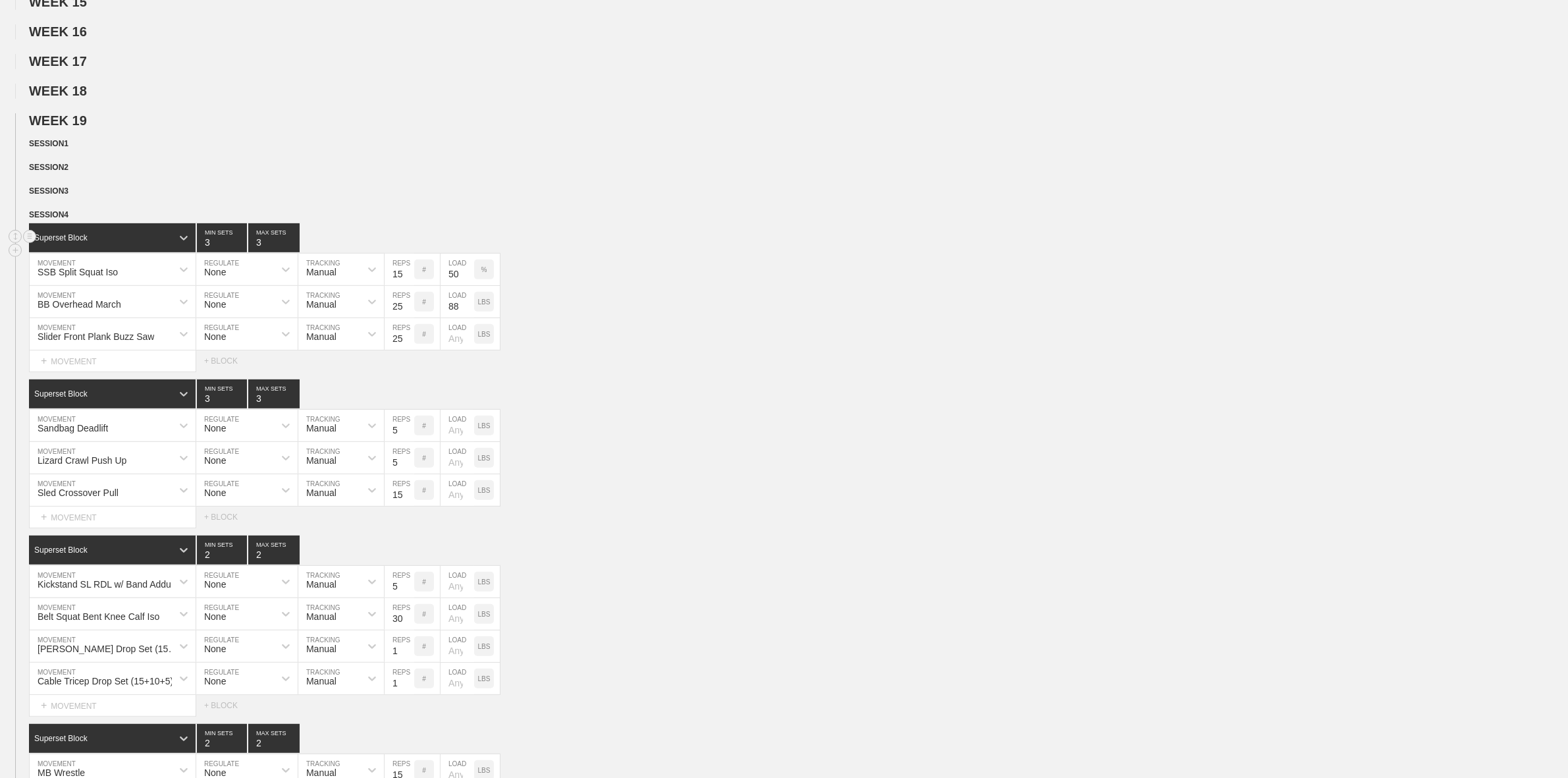
click at [245, 252] on input "3" at bounding box center [222, 237] width 50 height 29
type input "2"
click at [239, 252] on input "2" at bounding box center [222, 237] width 50 height 29
type input "2"
click at [294, 252] on input "2" at bounding box center [274, 237] width 51 height 29
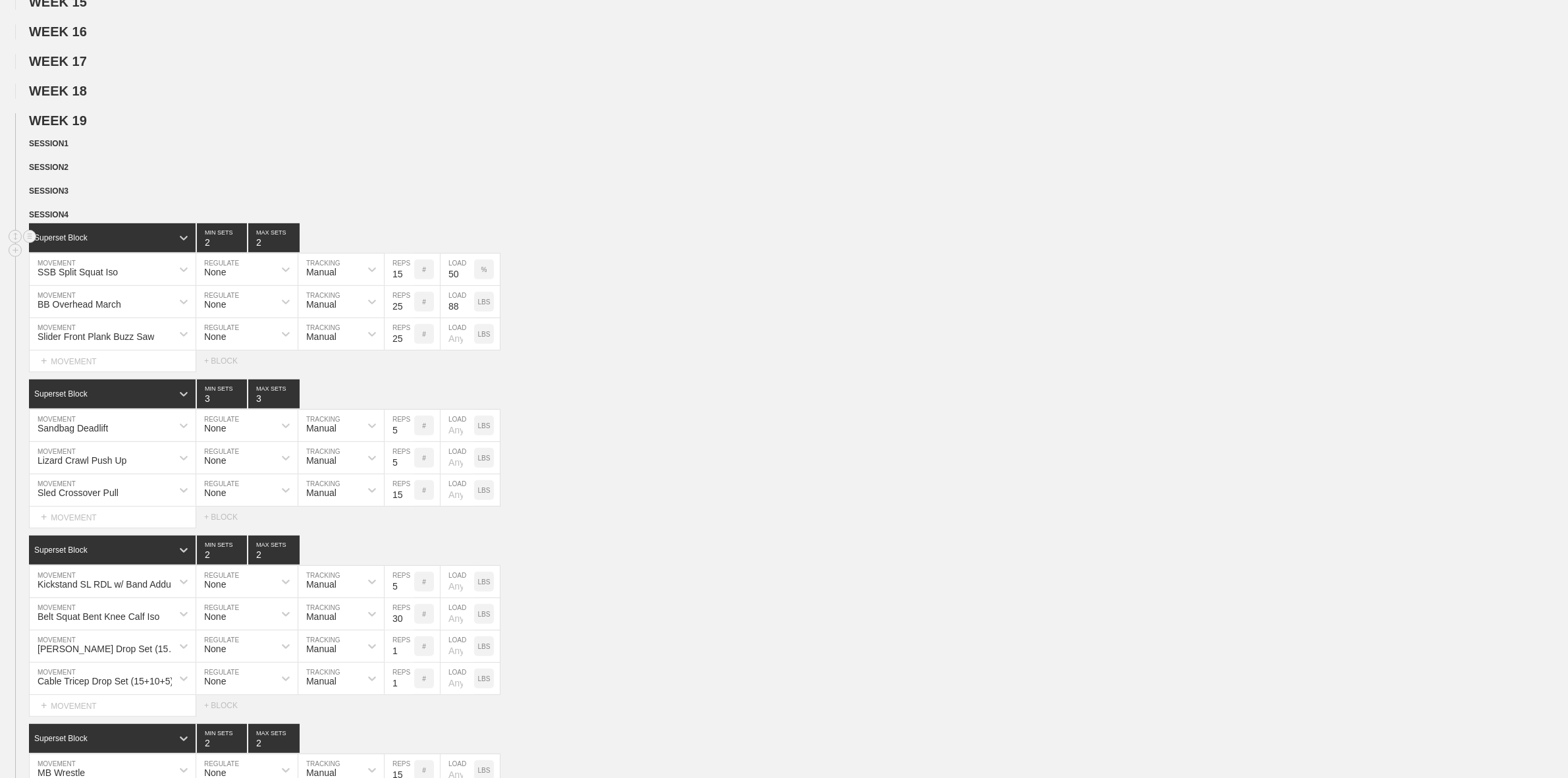
click at [636, 238] on div "Superset Block 2 MIN SETS 2 MAX SETS" at bounding box center [797, 237] width 1538 height 29
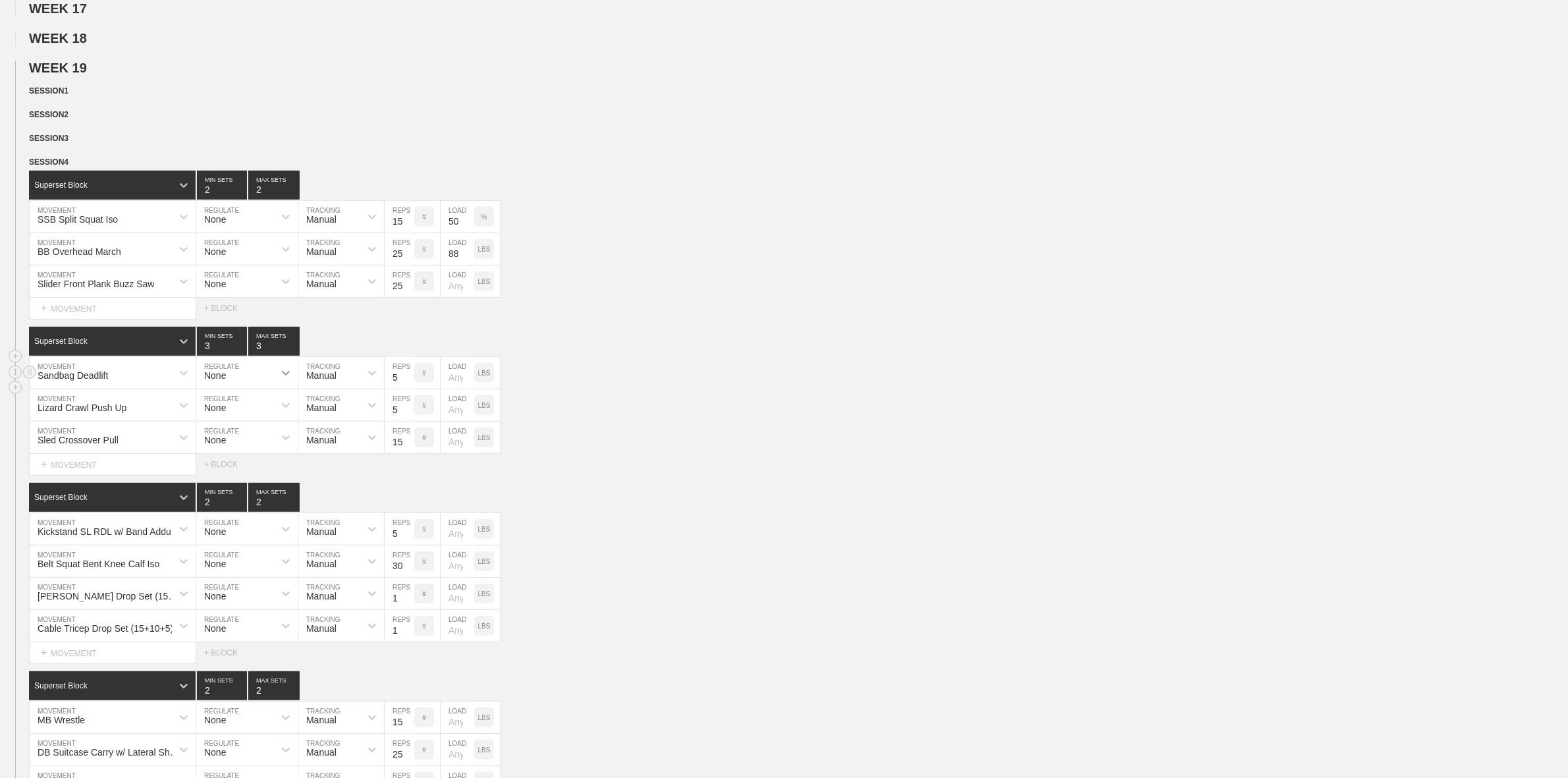
scroll to position [659, 0]
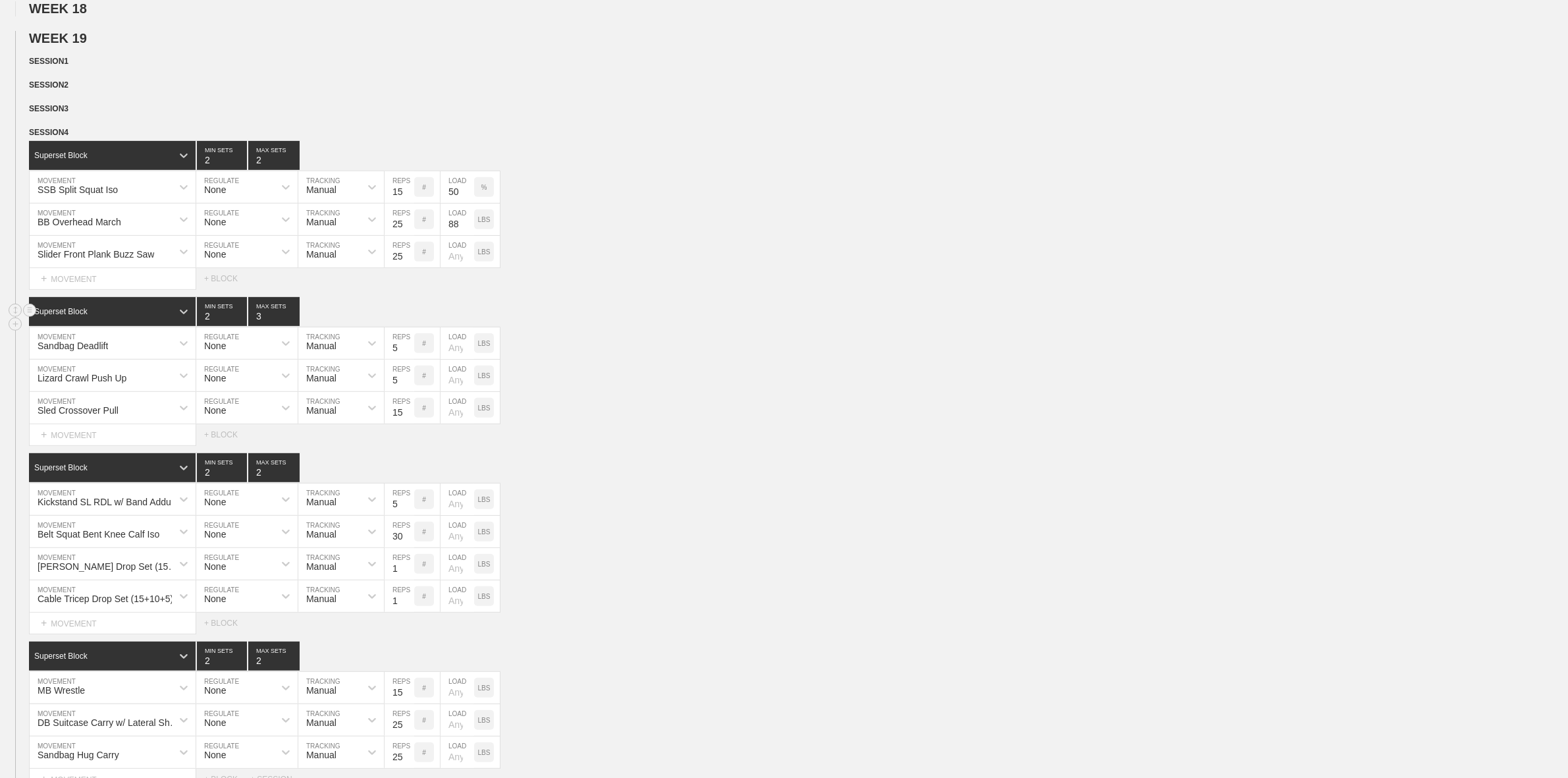
type input "2"
click at [239, 326] on input "2" at bounding box center [222, 311] width 50 height 29
type input "2"
click at [294, 326] on input "2" at bounding box center [274, 311] width 51 height 29
click at [564, 358] on div "Sandbag Deadlift MOVEMENT None REGULATE Manual TRACKING 5 REPS # LOAD LBS" at bounding box center [784, 343] width 1568 height 33
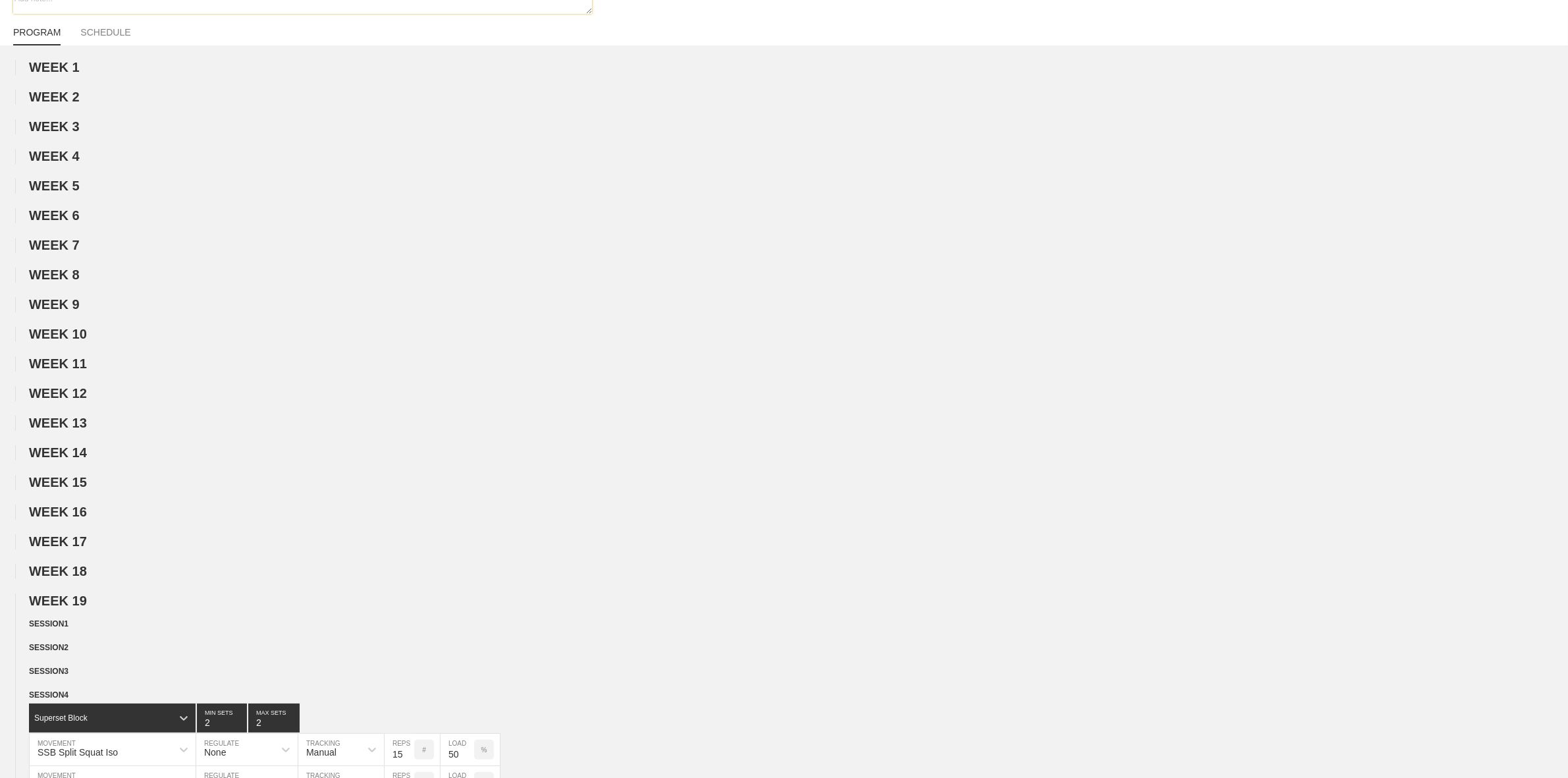
scroll to position [0, 0]
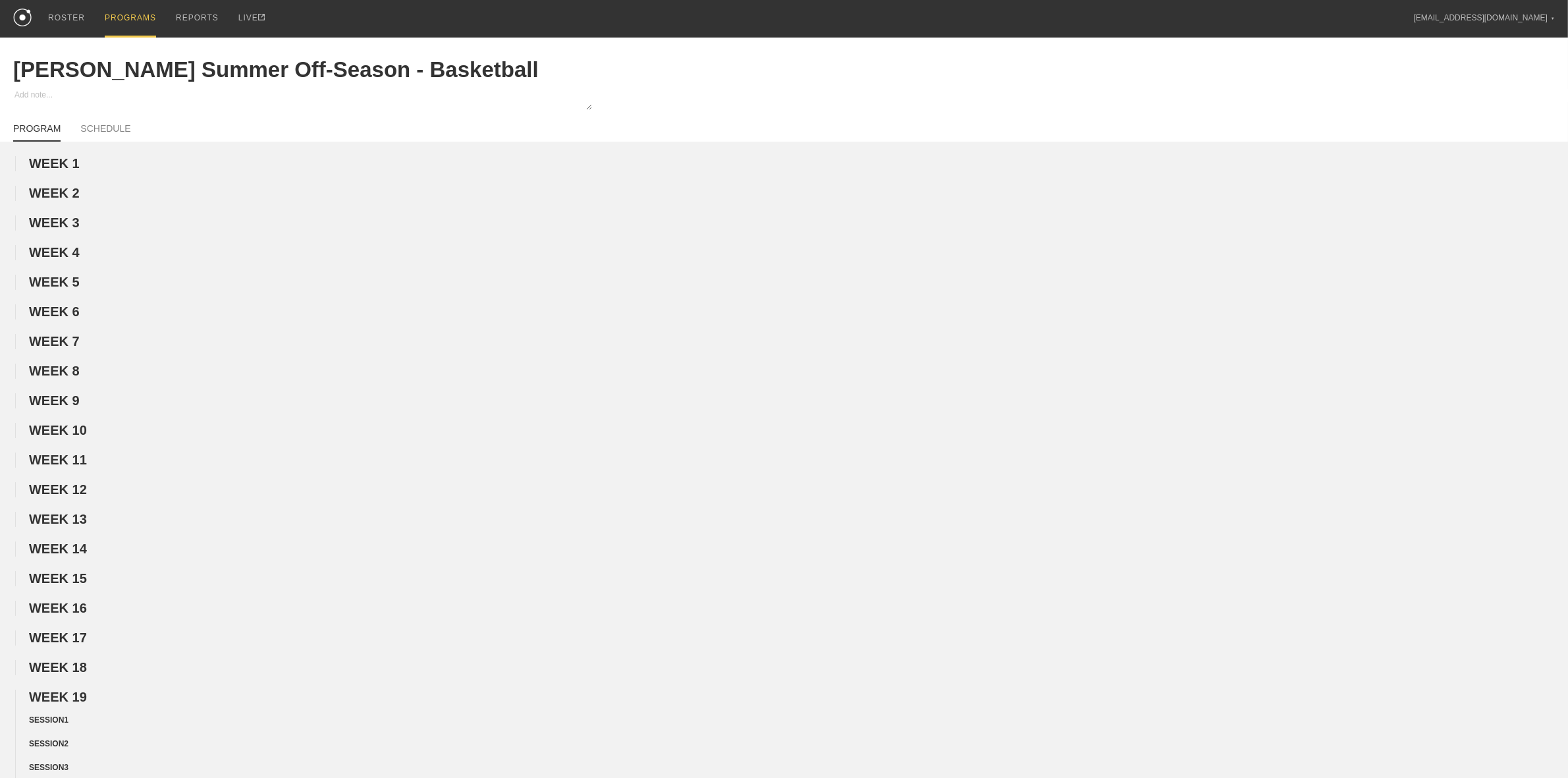
click at [128, 15] on div "PROGRAMS" at bounding box center [130, 19] width 51 height 37
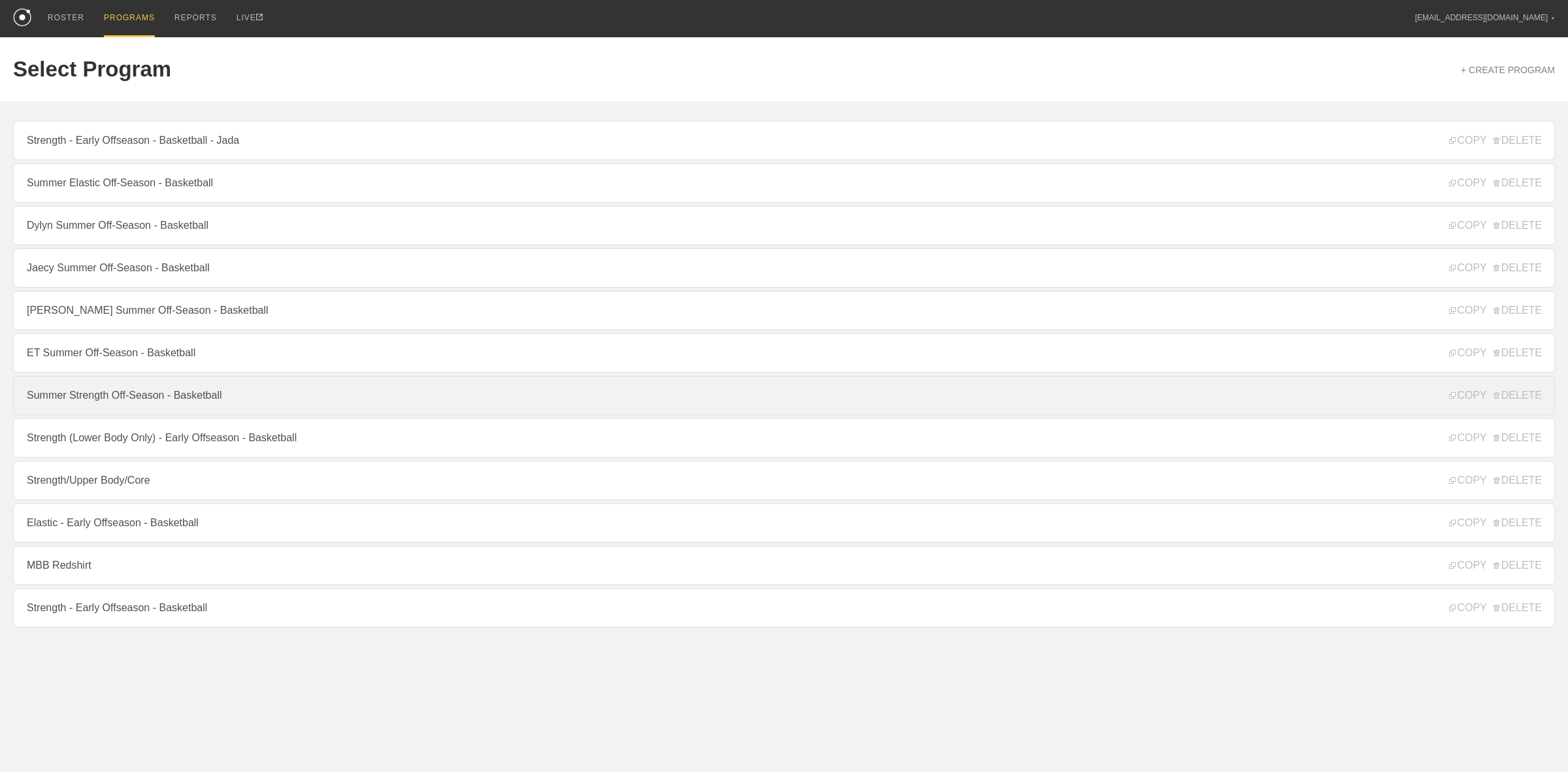
click at [105, 405] on link "Summer Strength Off-Season - Basketball" at bounding box center [784, 395] width 1543 height 39
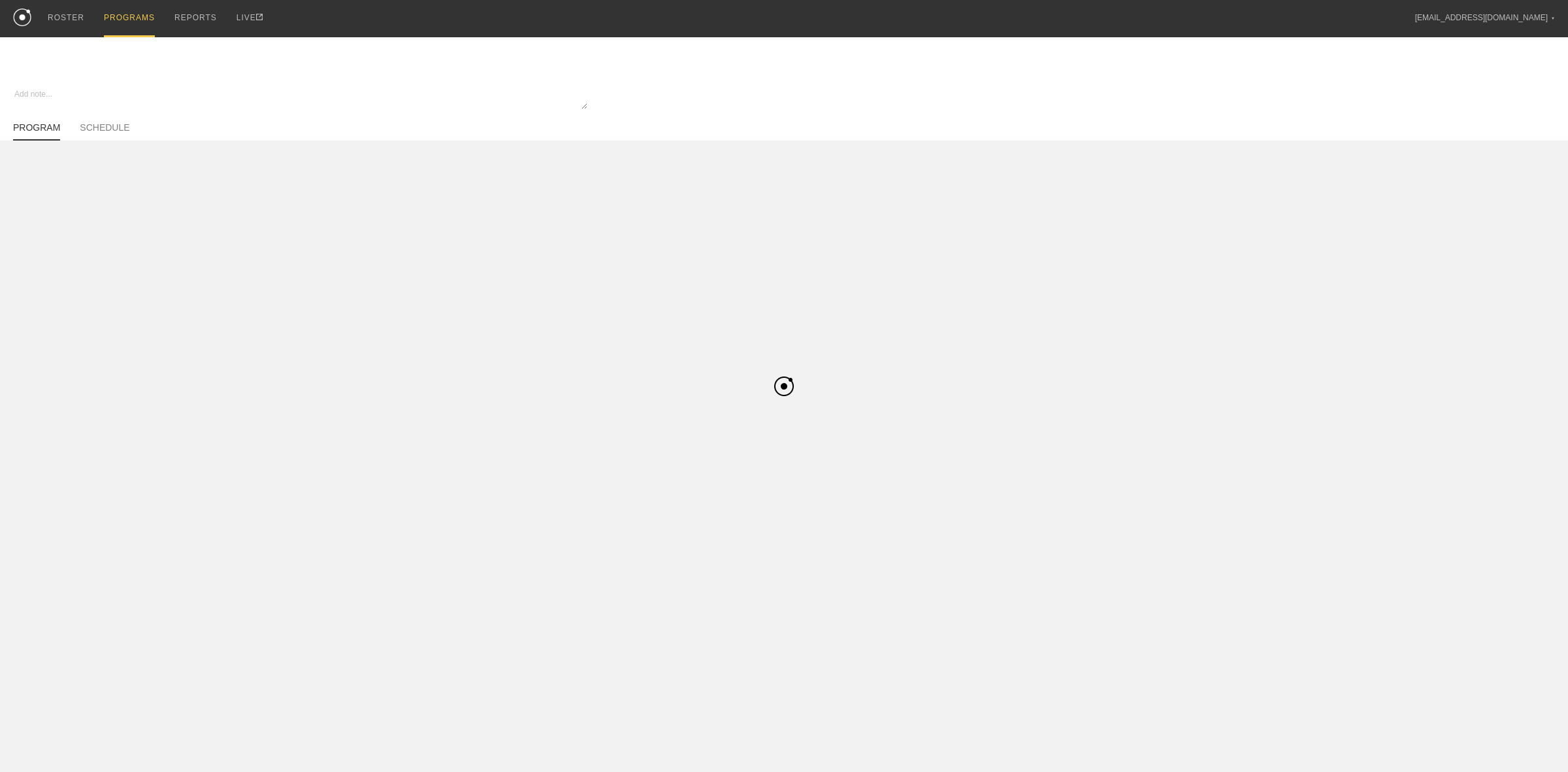
type textarea "x"
type input "Summer Strength Off-Season - Basketball"
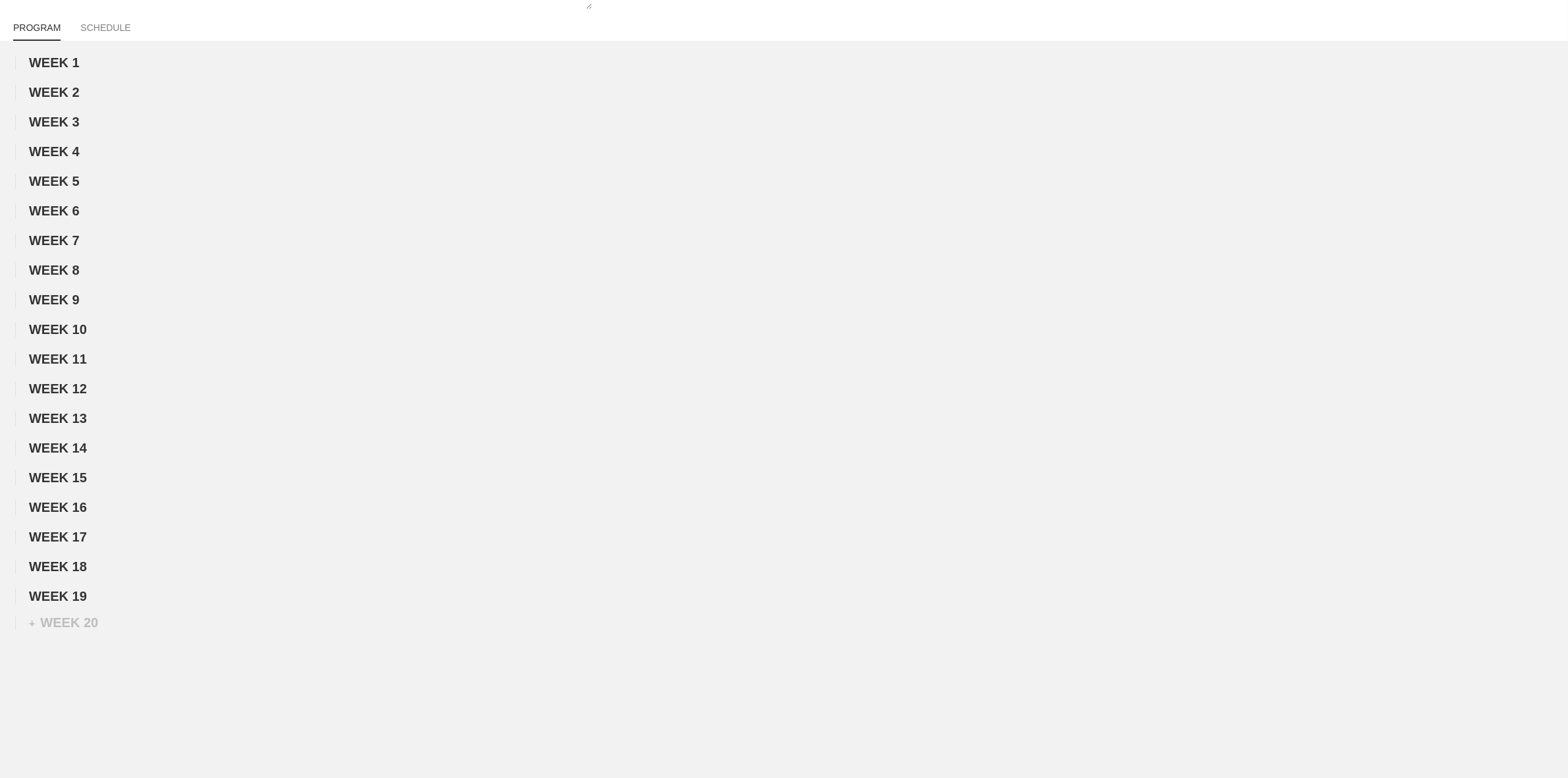
scroll to position [162, 0]
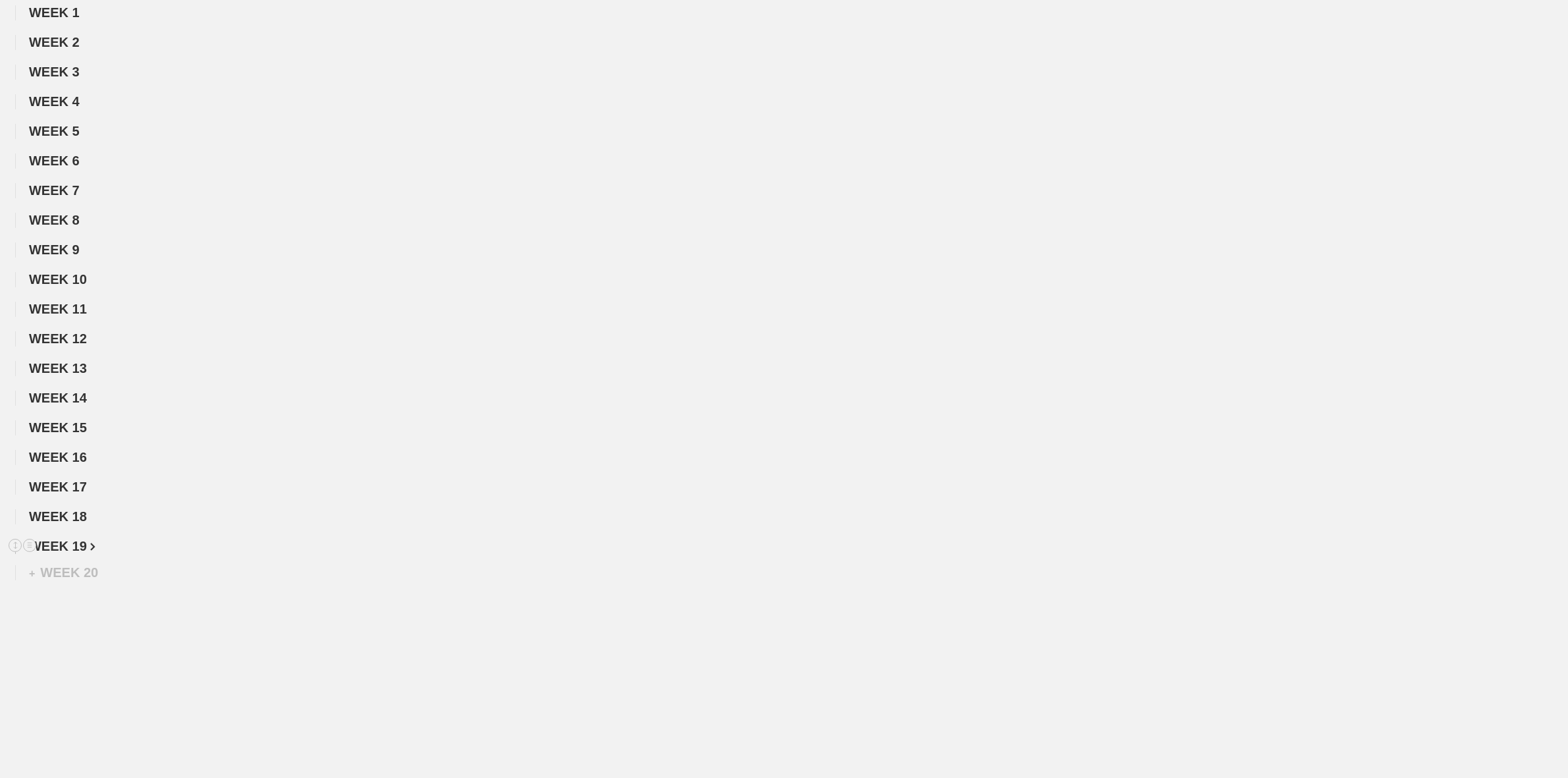
click at [84, 547] on span "WEEK 19" at bounding box center [61, 546] width 66 height 15
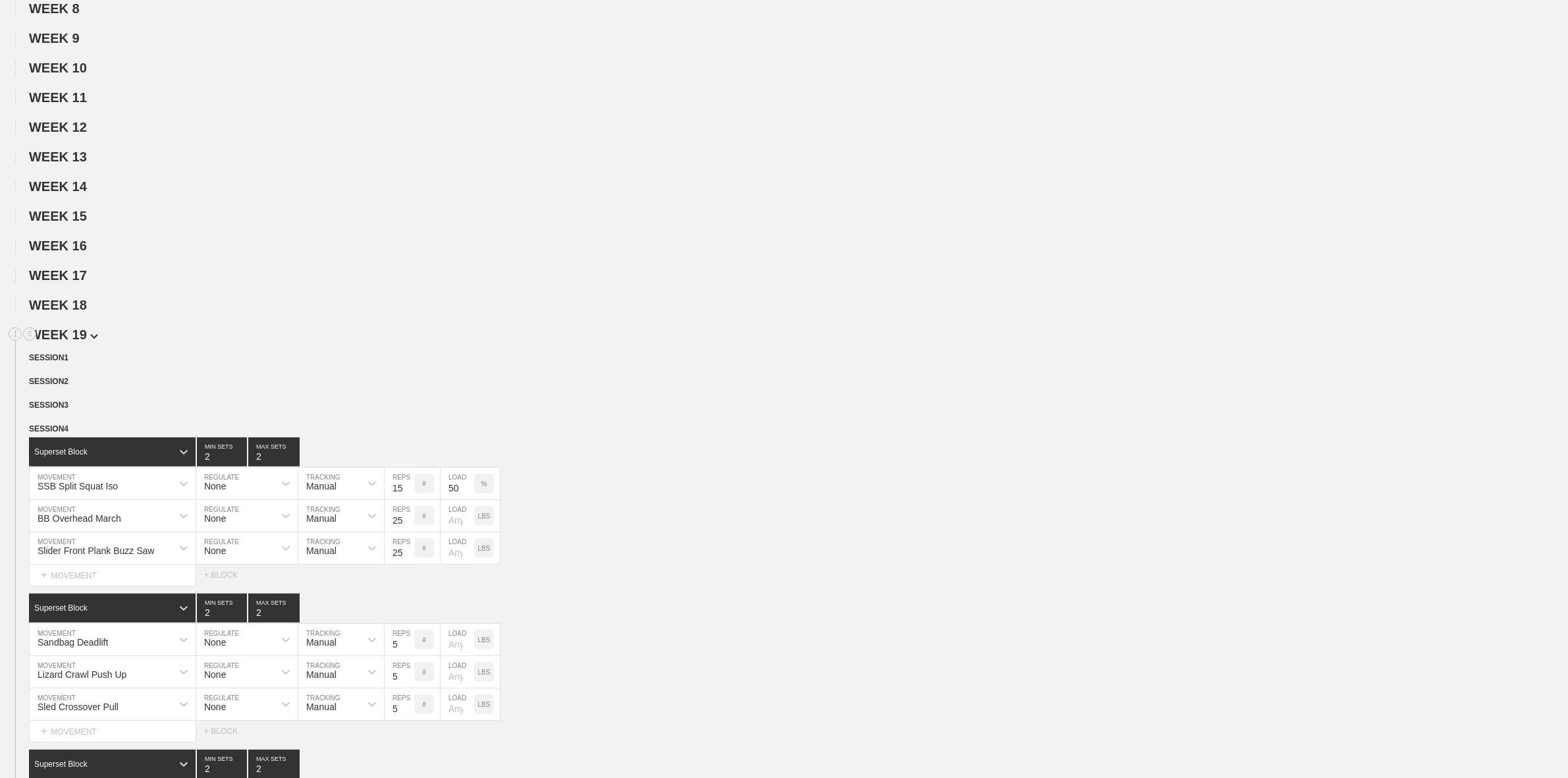
scroll to position [338, 0]
